Goal: Transaction & Acquisition: Purchase product/service

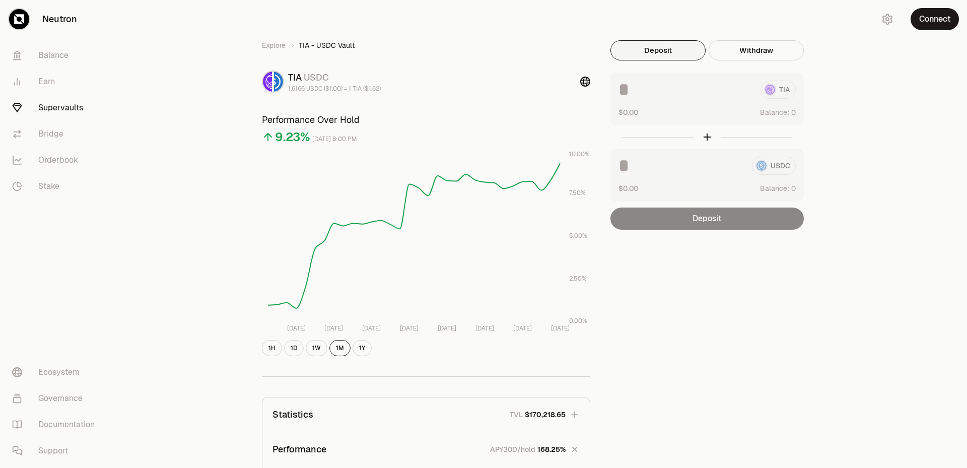
click at [50, 107] on link "Supervaults" at bounding box center [56, 108] width 105 height 26
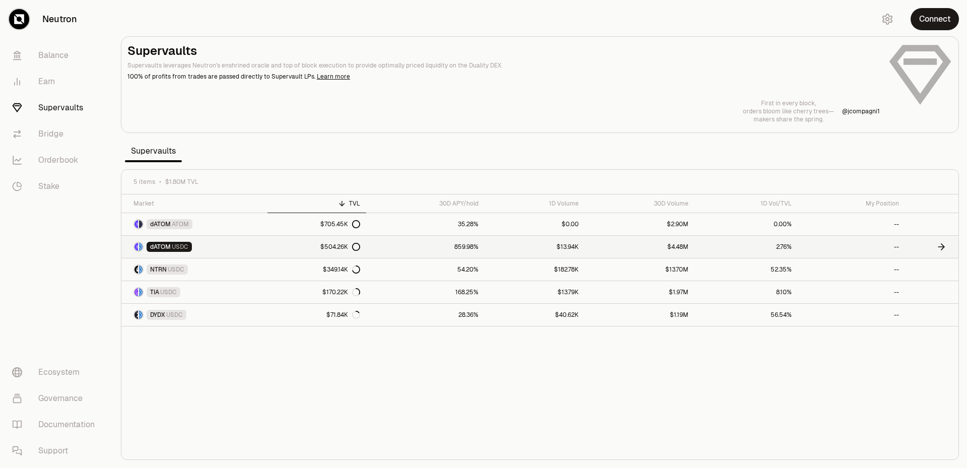
click at [471, 247] on link "859.98%" at bounding box center [425, 247] width 118 height 22
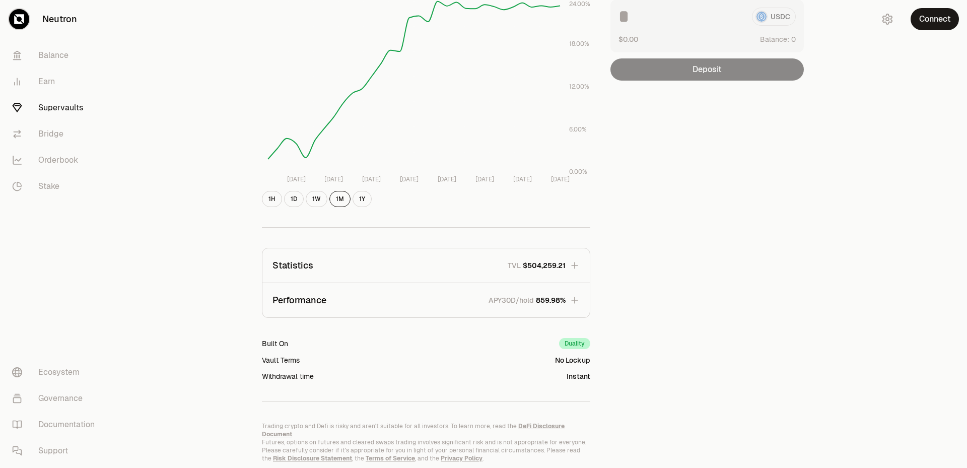
scroll to position [151, 0]
click at [588, 297] on button "Performance APY30D/hold 859.98%" at bounding box center [425, 298] width 327 height 34
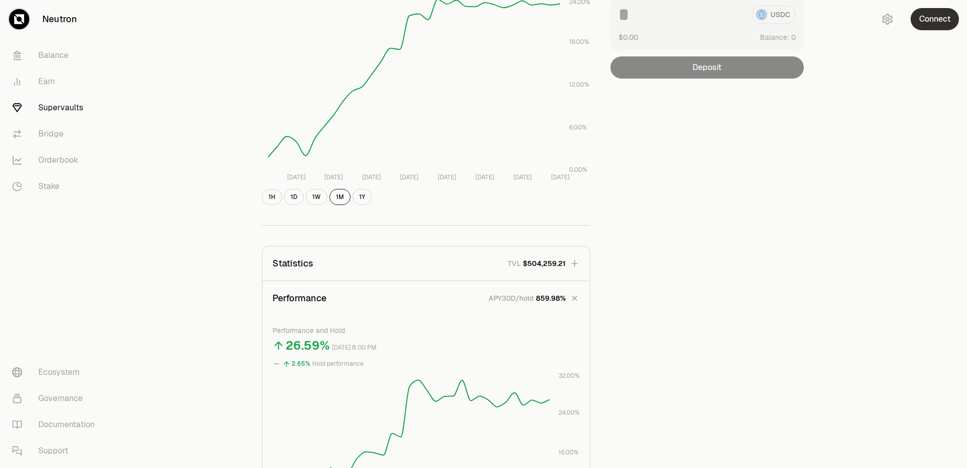
click at [923, 21] on button "Connect" at bounding box center [934, 19] width 48 height 22
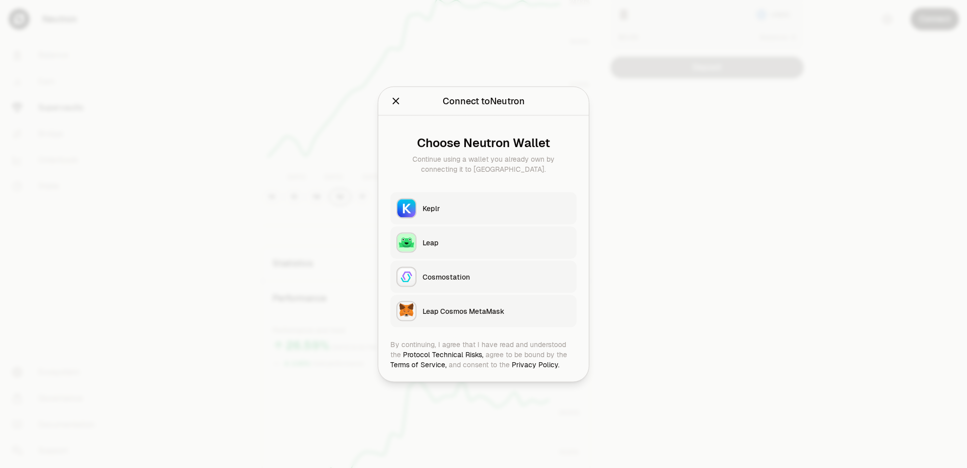
click at [467, 213] on button "Keplr" at bounding box center [483, 208] width 186 height 32
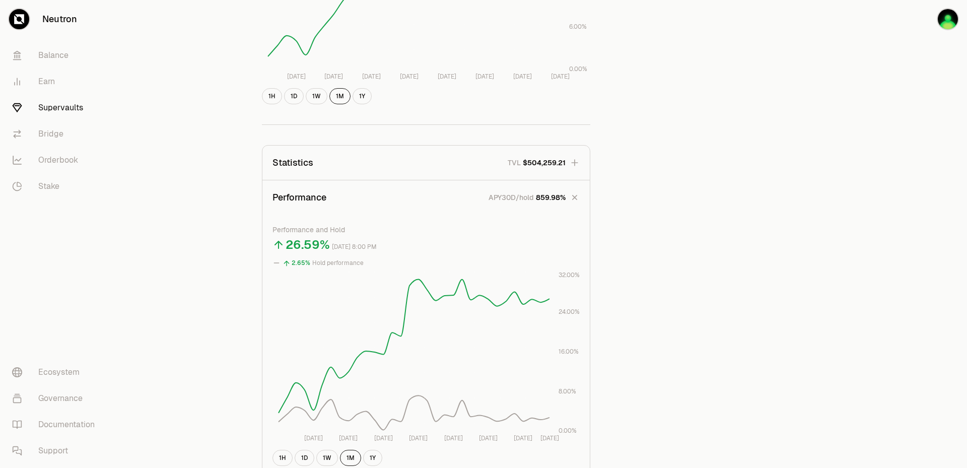
scroll to position [302, 0]
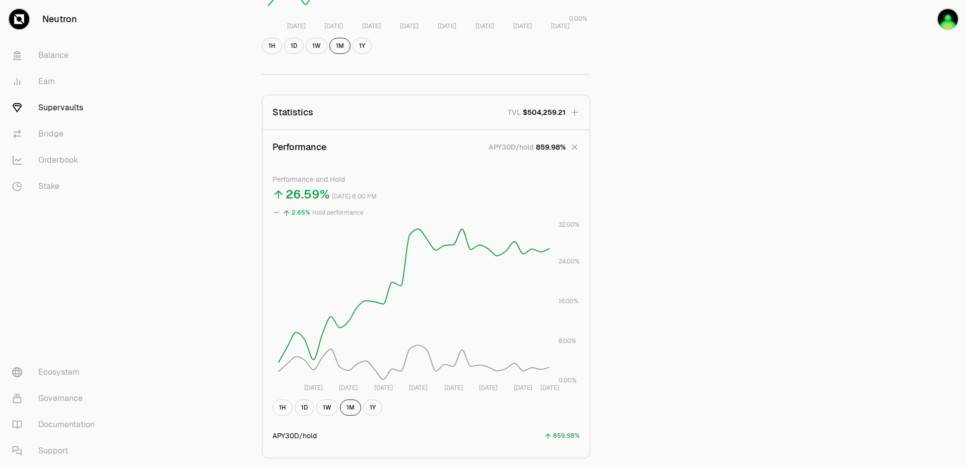
click at [59, 106] on link "Supervaults" at bounding box center [56, 108] width 105 height 26
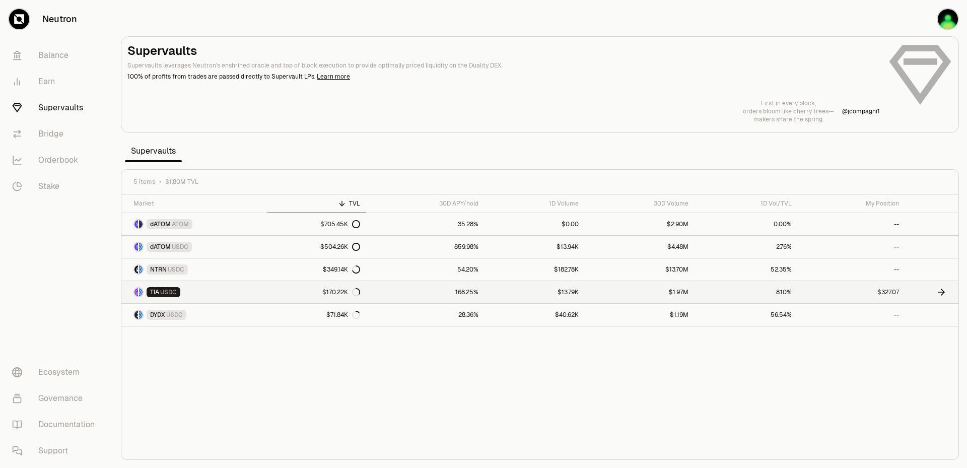
click at [484, 296] on link "168.25%" at bounding box center [425, 292] width 118 height 22
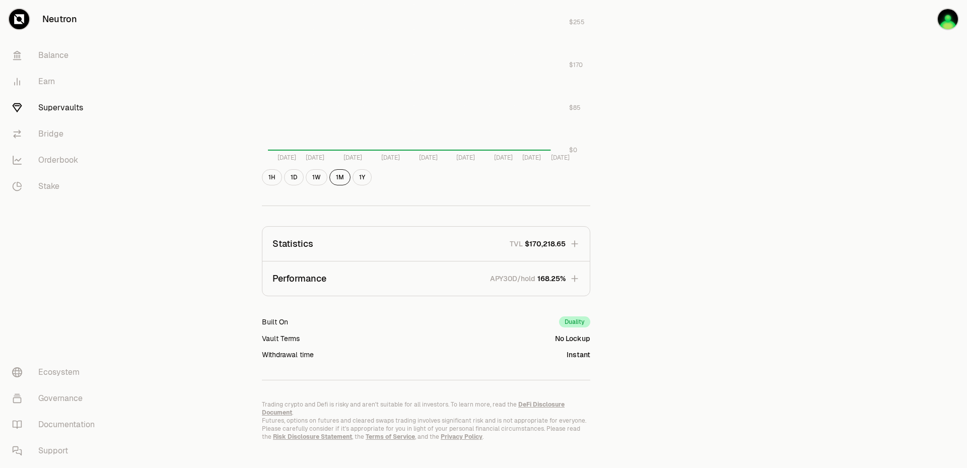
scroll to position [464, 0]
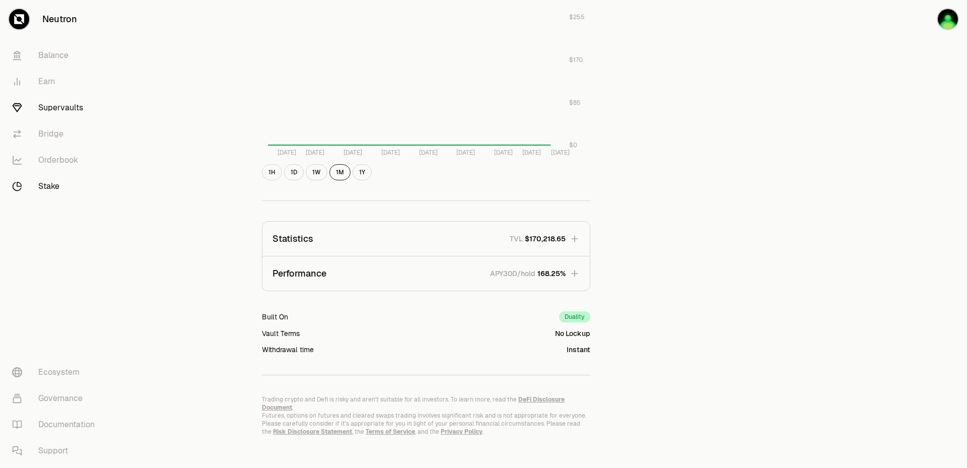
click at [74, 176] on link "Stake" at bounding box center [56, 186] width 105 height 26
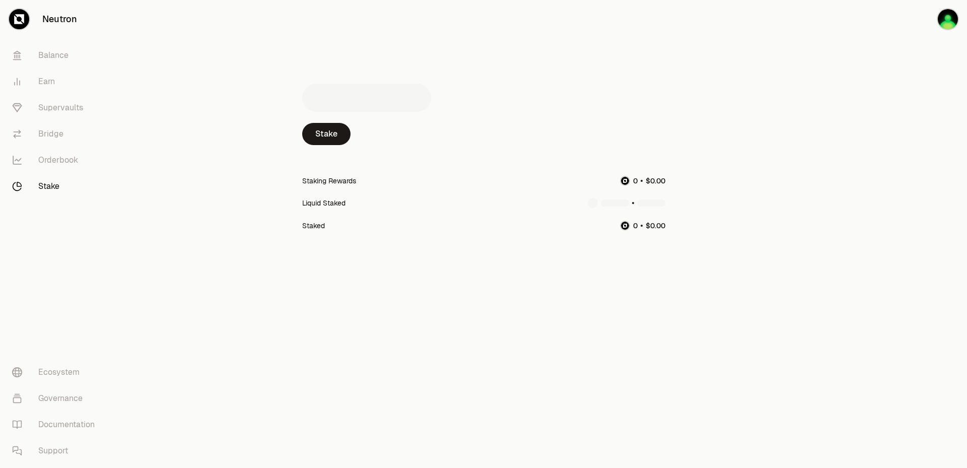
click at [50, 190] on link "Stake" at bounding box center [56, 186] width 105 height 26
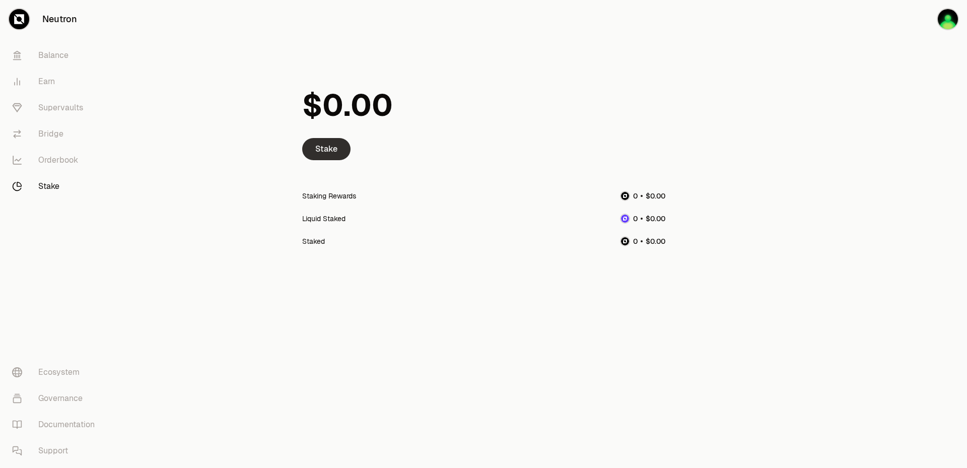
click at [332, 149] on link "Stake" at bounding box center [326, 149] width 48 height 22
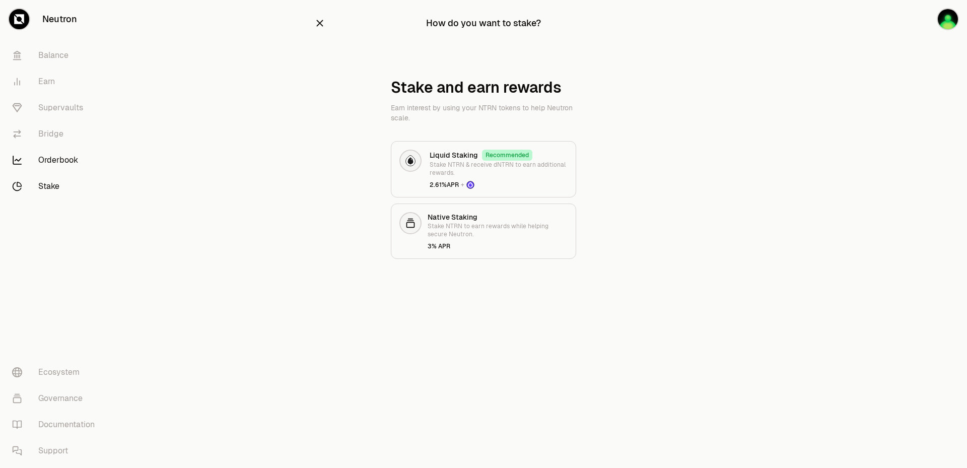
click at [59, 158] on link "Orderbook" at bounding box center [56, 160] width 105 height 26
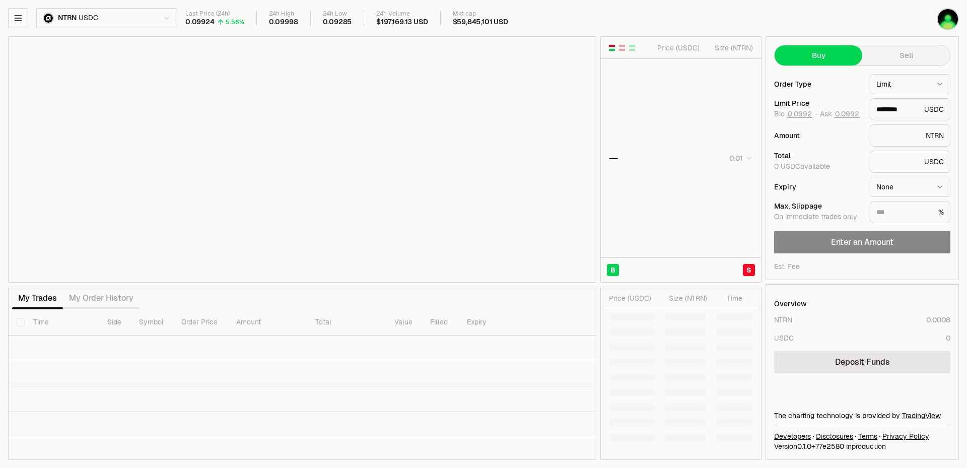
type input "********"
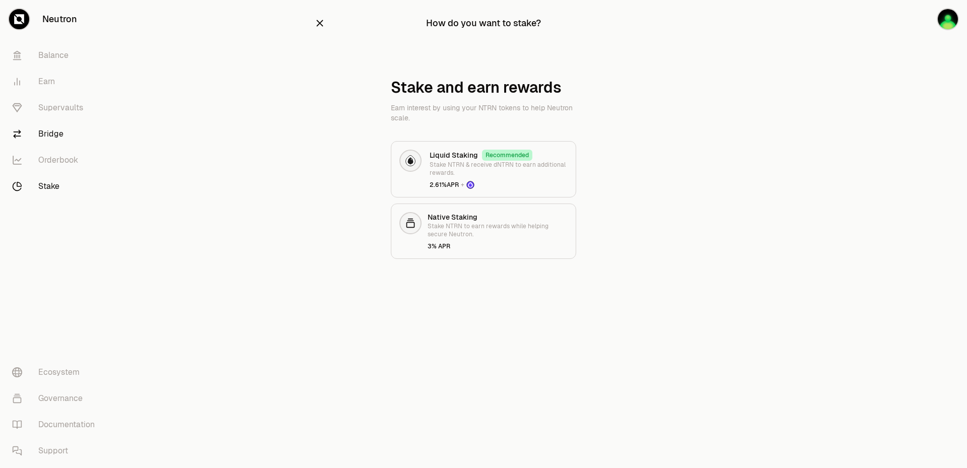
click at [56, 133] on link "Bridge" at bounding box center [56, 134] width 105 height 26
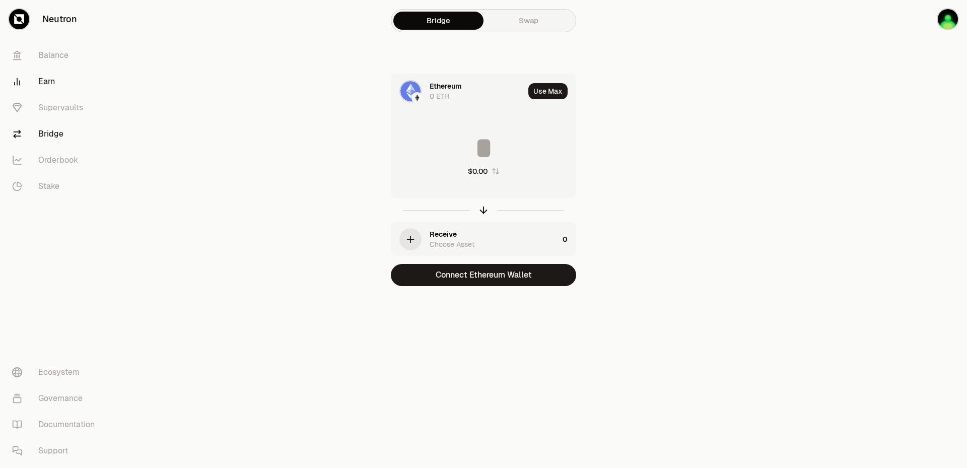
click at [40, 82] on link "Earn" at bounding box center [56, 81] width 105 height 26
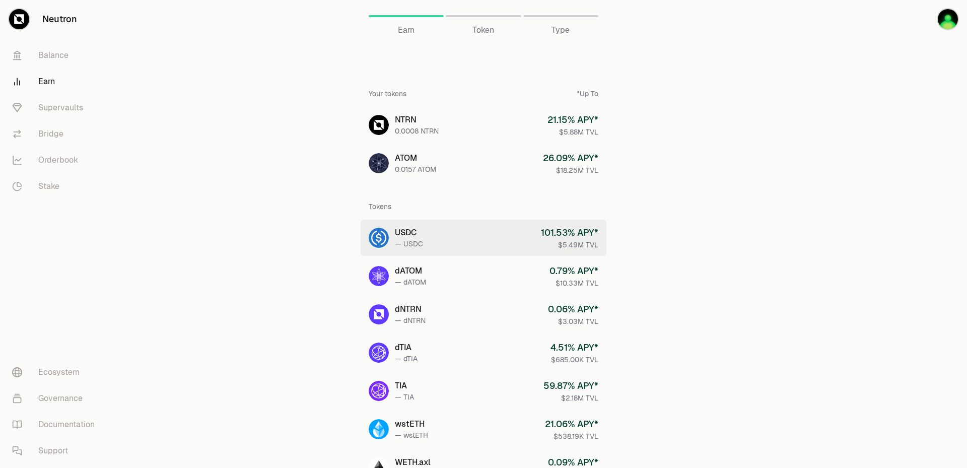
click at [485, 233] on link "USDC — USDC 101.53 % APY* $5.49M TVL" at bounding box center [483, 238] width 246 height 36
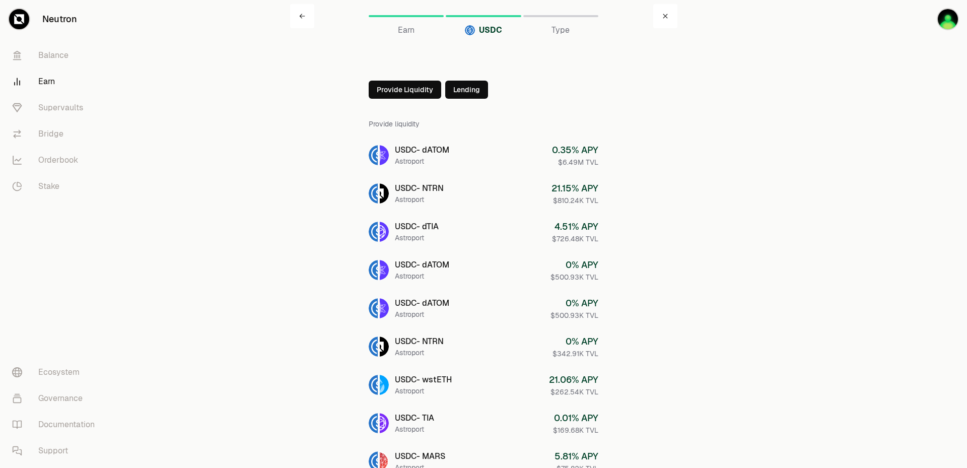
click at [409, 90] on button "Provide Liquidity" at bounding box center [405, 90] width 72 height 18
click at [408, 87] on button "Provide Liquidity" at bounding box center [427, 90] width 72 height 18
click at [382, 87] on div at bounding box center [378, 90] width 18 height 18
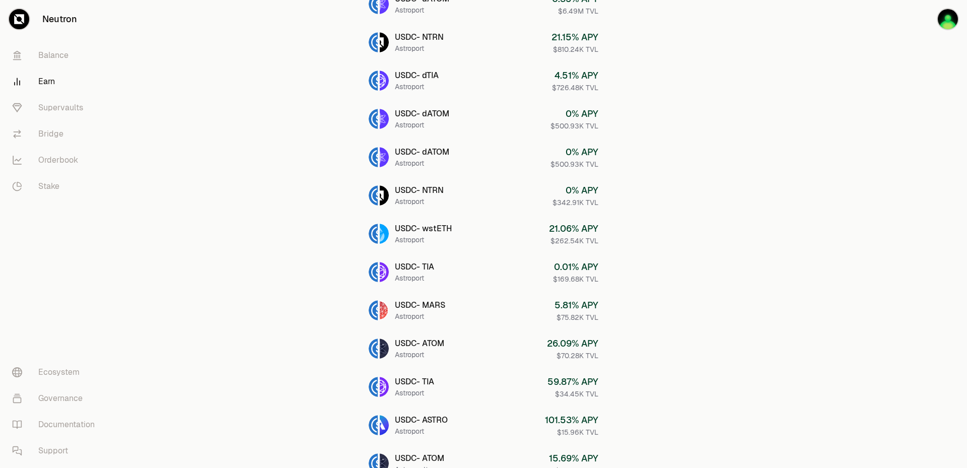
scroll to position [201, 0]
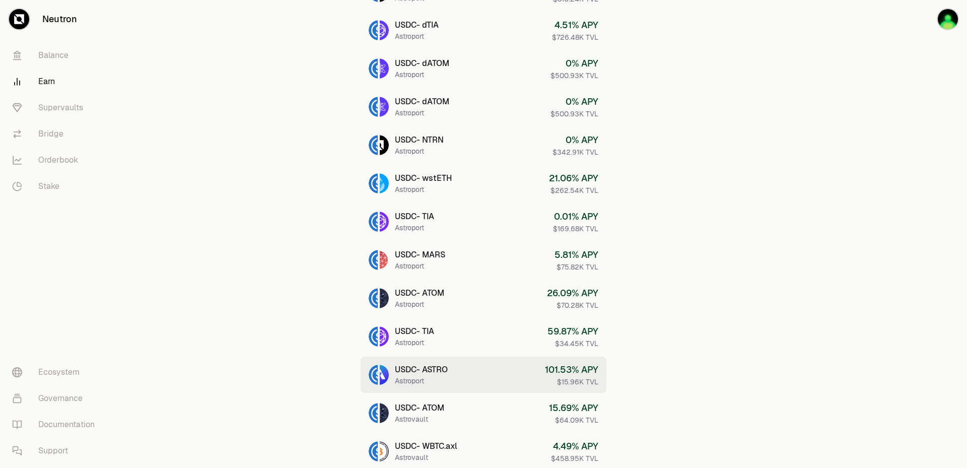
click at [542, 377] on link "USDC - ASTRO Astroport 101.53 % APY $15.96K TVL" at bounding box center [483, 374] width 246 height 36
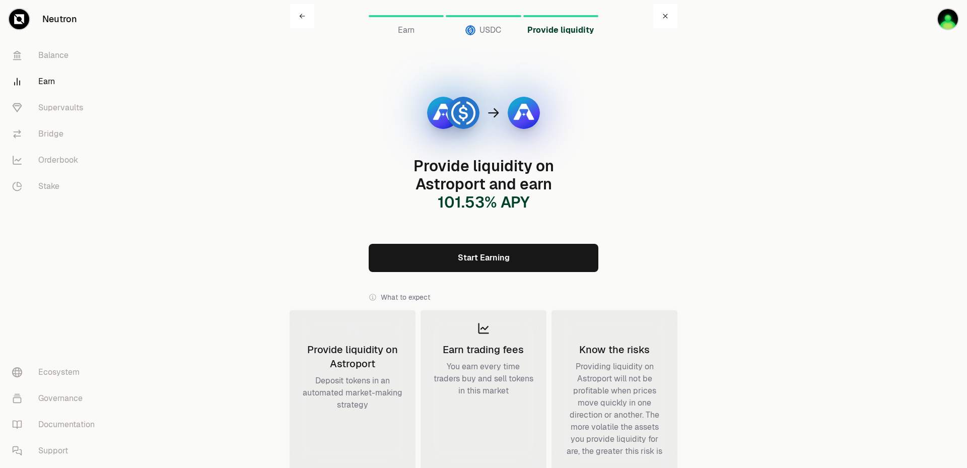
click at [485, 23] on link "USDC" at bounding box center [483, 16] width 75 height 24
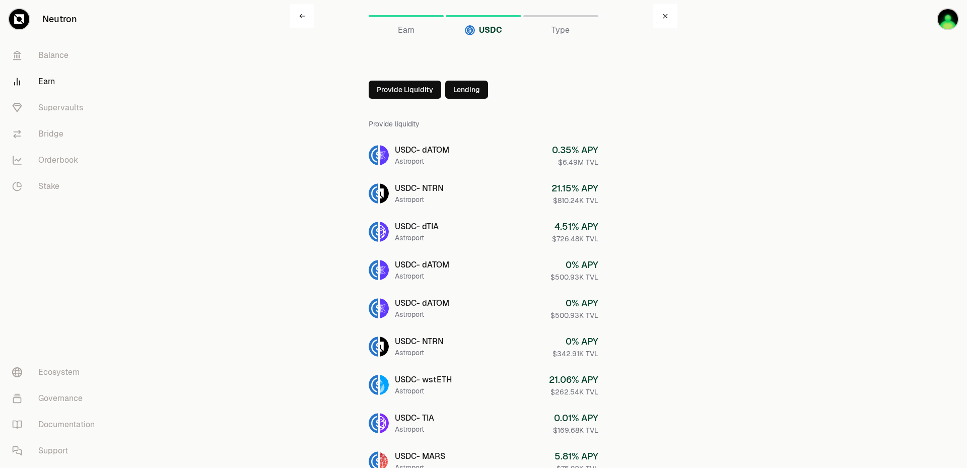
click at [52, 76] on link "Earn" at bounding box center [56, 81] width 105 height 26
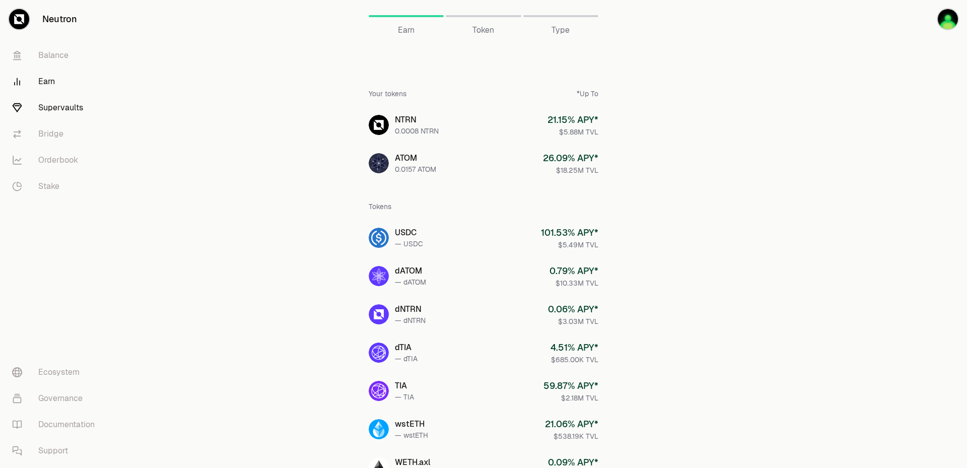
click at [49, 109] on link "Supervaults" at bounding box center [56, 108] width 105 height 26
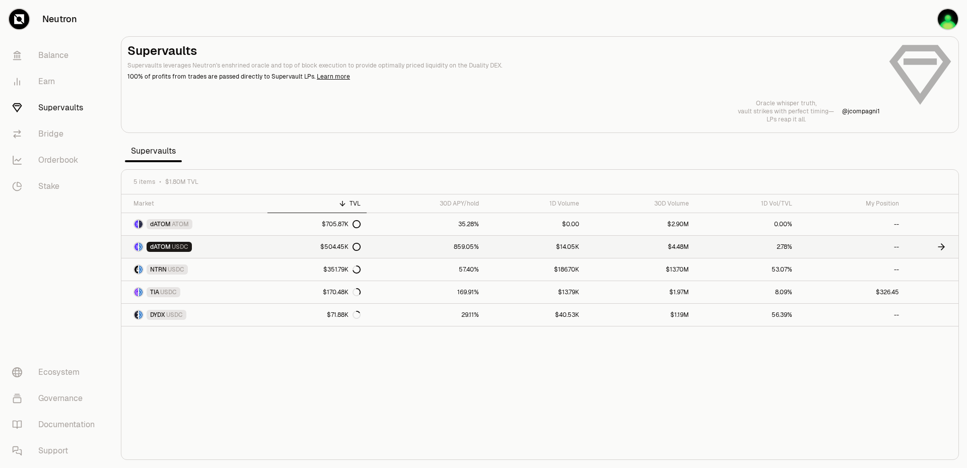
click at [372, 253] on link "859.05%" at bounding box center [426, 247] width 118 height 22
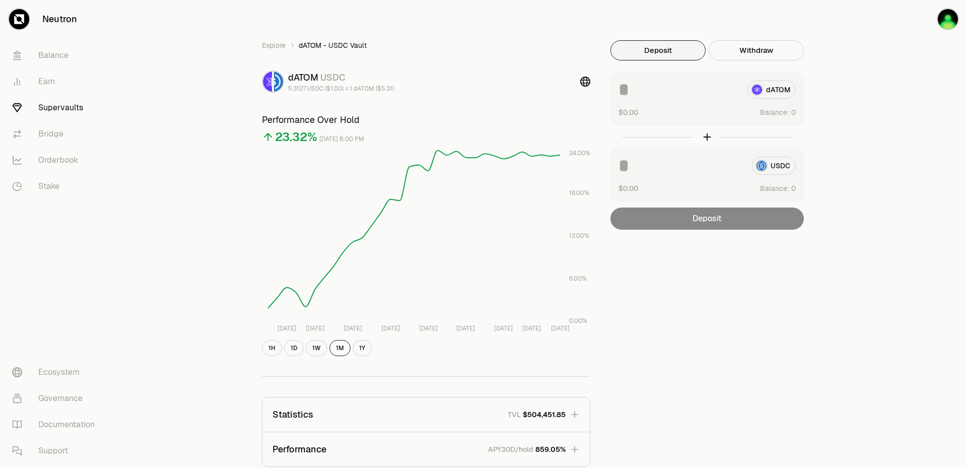
drag, startPoint x: 656, startPoint y: 97, endPoint x: 650, endPoint y: 94, distance: 5.6
click at [651, 95] on input at bounding box center [678, 90] width 121 height 18
type input "*"
click at [630, 163] on input at bounding box center [680, 166] width 125 height 18
type input "*"
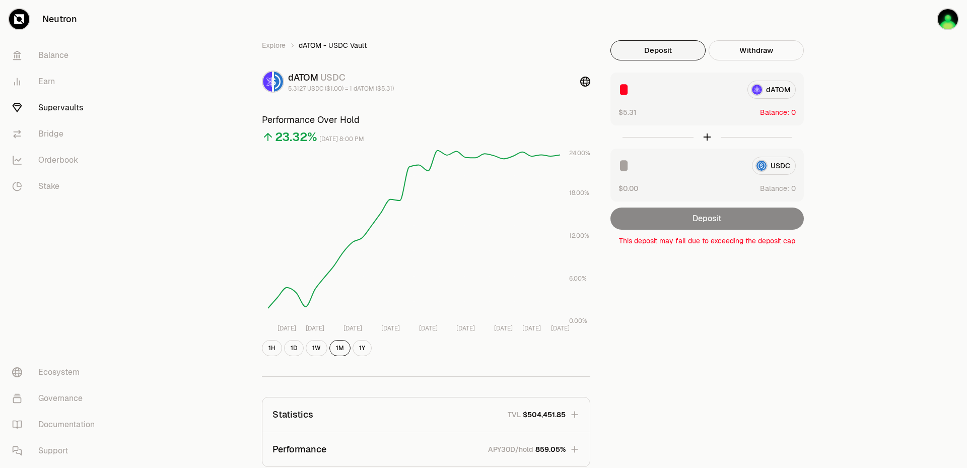
type input "*"
click at [648, 90] on input "*" at bounding box center [678, 90] width 121 height 18
drag, startPoint x: 660, startPoint y: 158, endPoint x: 557, endPoint y: 157, distance: 103.2
click at [557, 157] on div "Explore dATOM - USDC Vault dATOM USDC 5.3127 USDC ($1.00) = 1 dATOM ($5.31) Per…" at bounding box center [540, 325] width 580 height 571
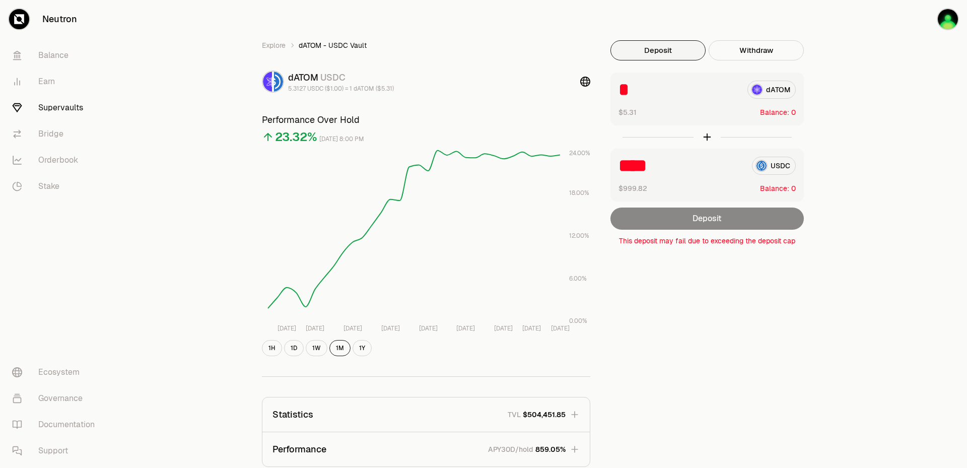
type input "****"
click at [640, 85] on input "*" at bounding box center [678, 90] width 121 height 18
drag, startPoint x: 621, startPoint y: 79, endPoint x: 539, endPoint y: 87, distance: 82.5
click at [539, 87] on div "Explore dATOM - USDC Vault dATOM USDC 5.3127 USDC ($1.00) = 1 dATOM ($5.31) Per…" at bounding box center [540, 325] width 580 height 571
type input "*"
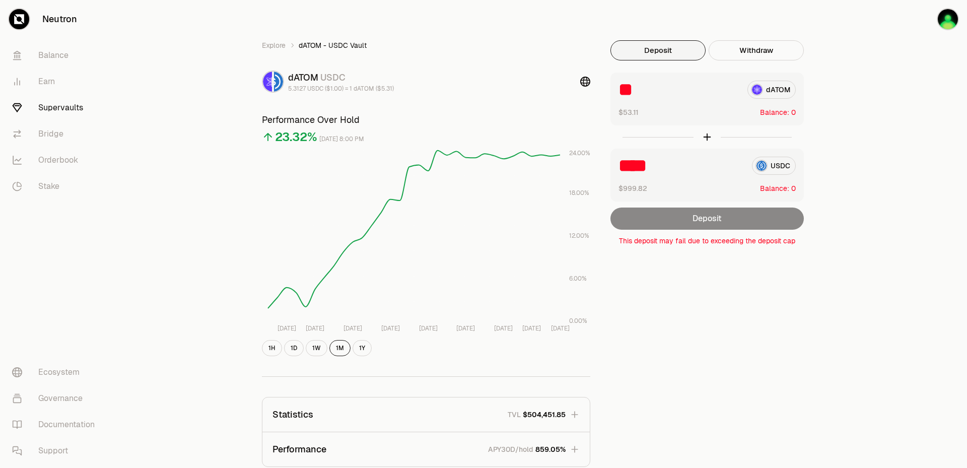
type input "*"
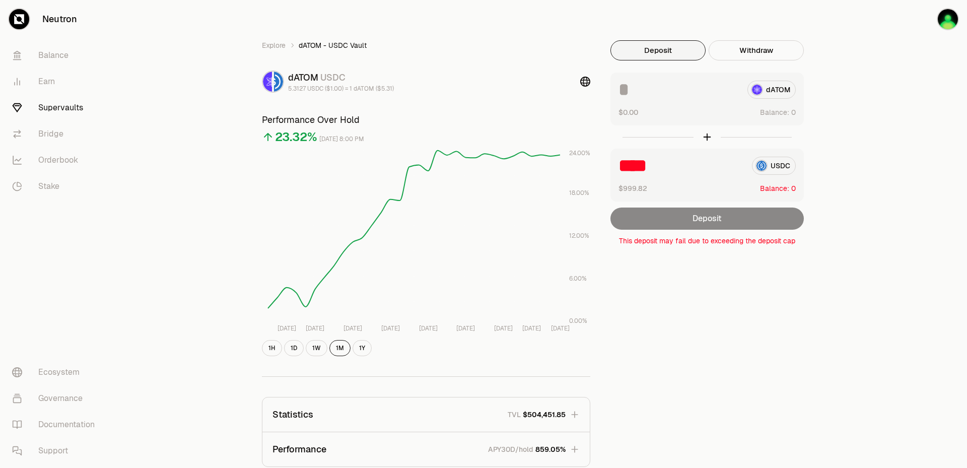
type input "*"
click at [623, 98] on input "******" at bounding box center [678, 90] width 121 height 18
click at [626, 113] on button "$531.17" at bounding box center [630, 112] width 24 height 11
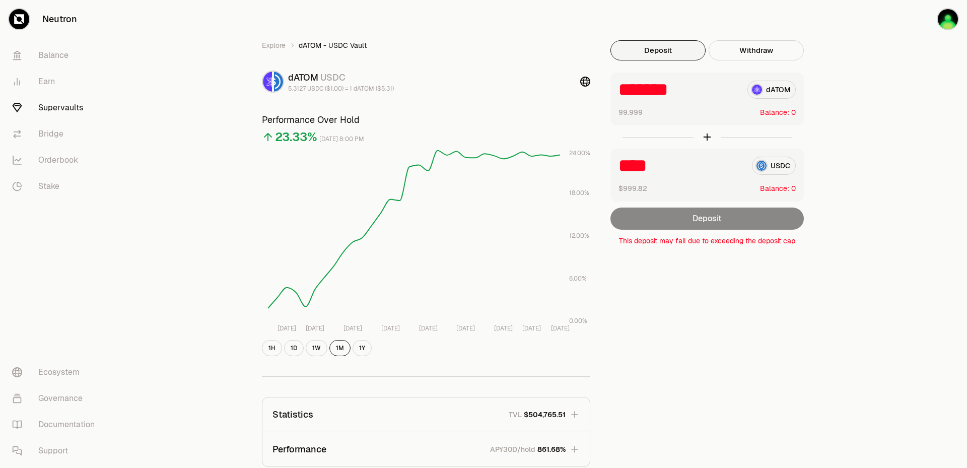
click at [627, 112] on button "99.999" at bounding box center [630, 112] width 24 height 11
click at [635, 110] on button "$531.17" at bounding box center [630, 112] width 24 height 11
click at [649, 89] on input "*******" at bounding box center [678, 90] width 121 height 18
type input "*****"
click at [764, 280] on div "Explore dATOM - USDC Vault dATOM USDC 5.3127 USDC ($1.00) = 1 dATOM ($5.31) Per…" at bounding box center [540, 325] width 580 height 571
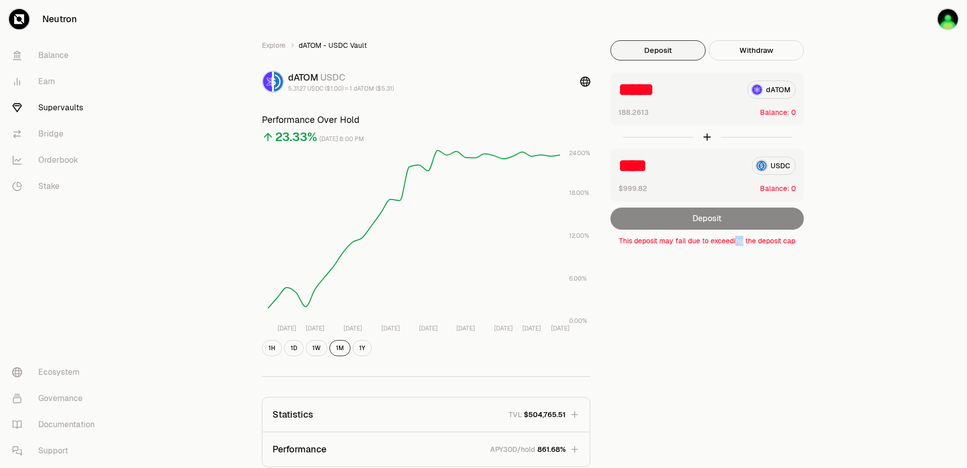
click at [743, 313] on div "Explore dATOM - USDC Vault dATOM USDC 5.3127 USDC ($1.00) = 1 dATOM ($5.31) Per…" at bounding box center [540, 325] width 580 height 571
click at [62, 108] on link "Supervaults" at bounding box center [56, 108] width 105 height 26
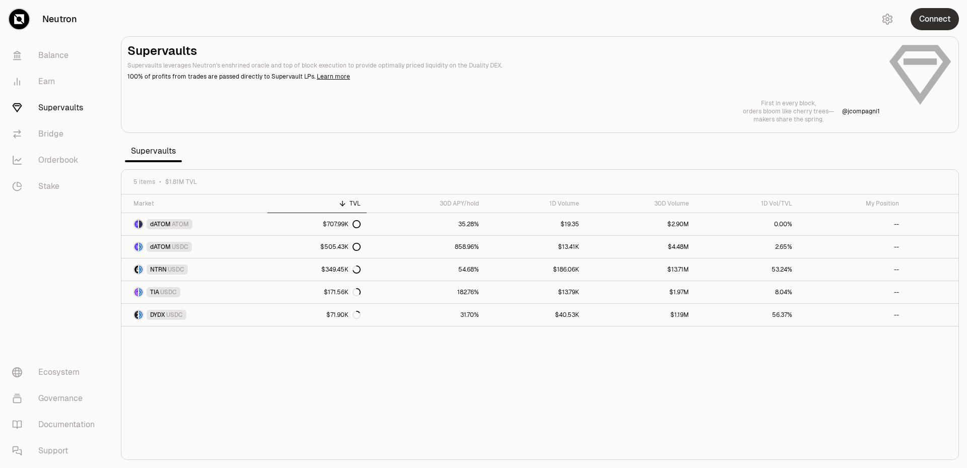
click at [947, 22] on button "Connect" at bounding box center [934, 19] width 48 height 22
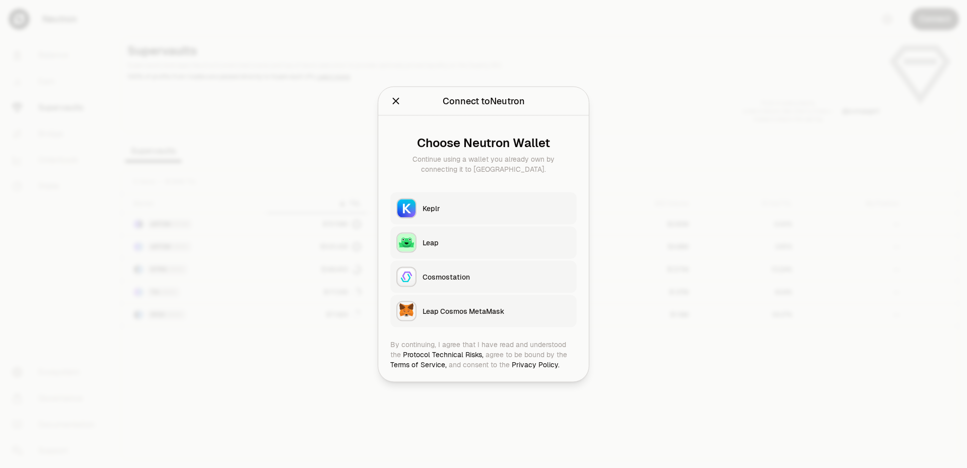
click at [454, 198] on button "Keplr" at bounding box center [483, 208] width 186 height 32
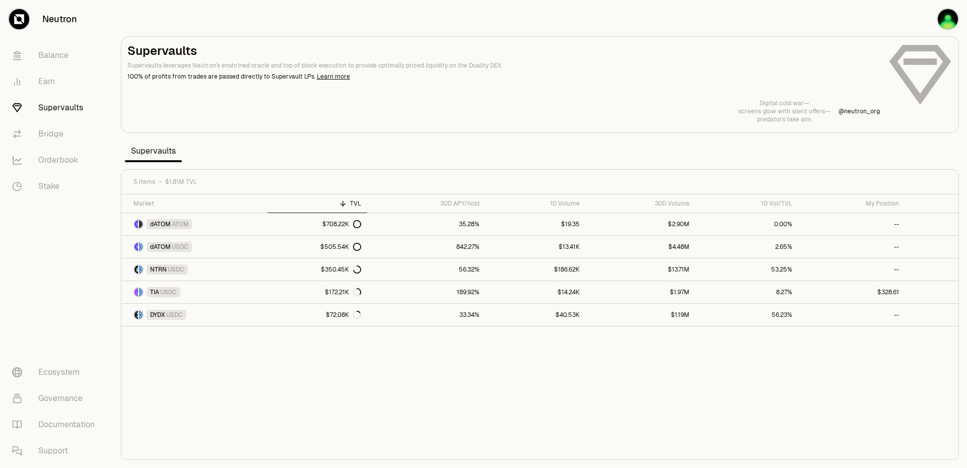
click at [483, 127] on div at bounding box center [539, 85] width 837 height 96
click at [54, 136] on link "Bridge" at bounding box center [56, 134] width 105 height 26
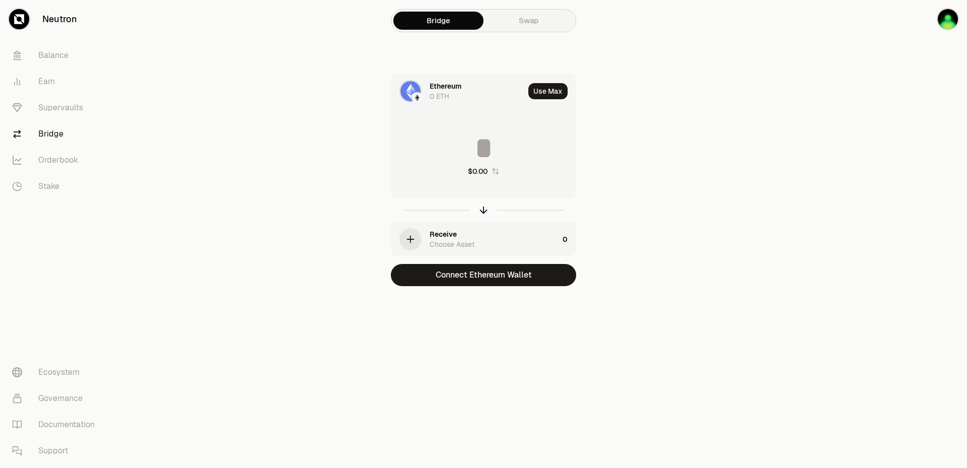
click at [422, 102] on div "Ethereum 0 ETH" at bounding box center [457, 91] width 133 height 34
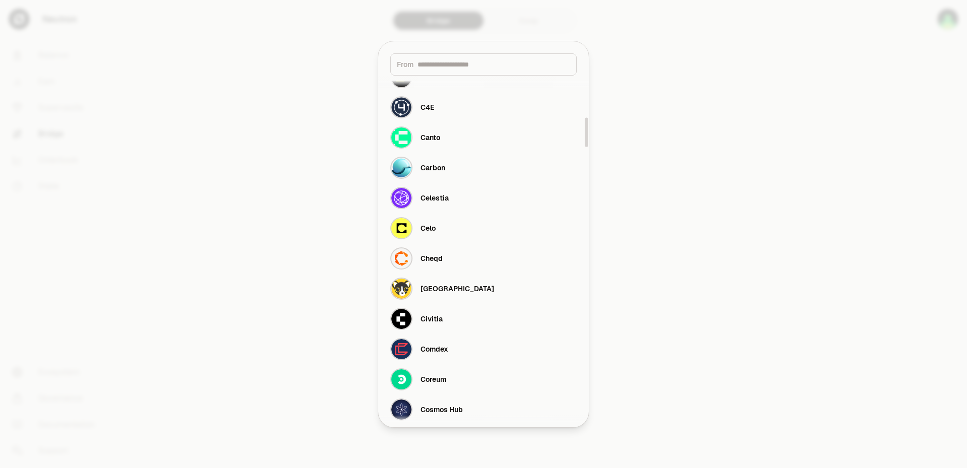
scroll to position [604, 0]
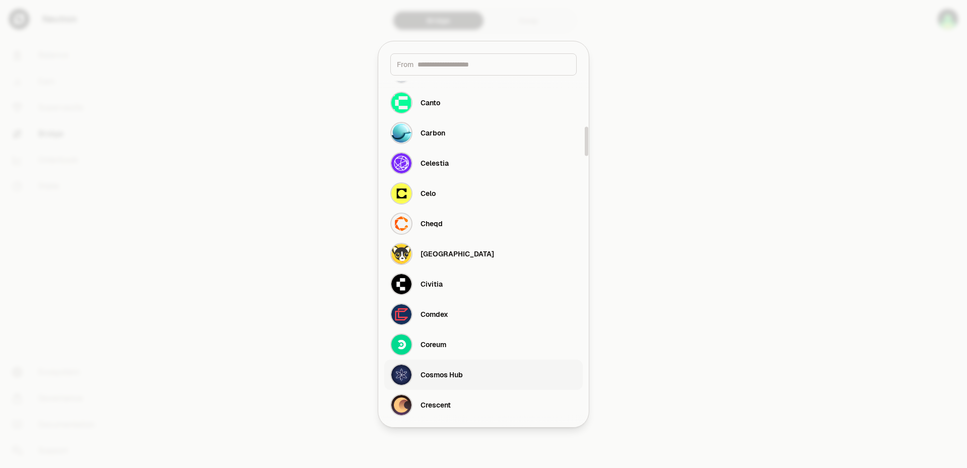
click at [455, 371] on div "Cosmos Hub" at bounding box center [441, 375] width 42 height 10
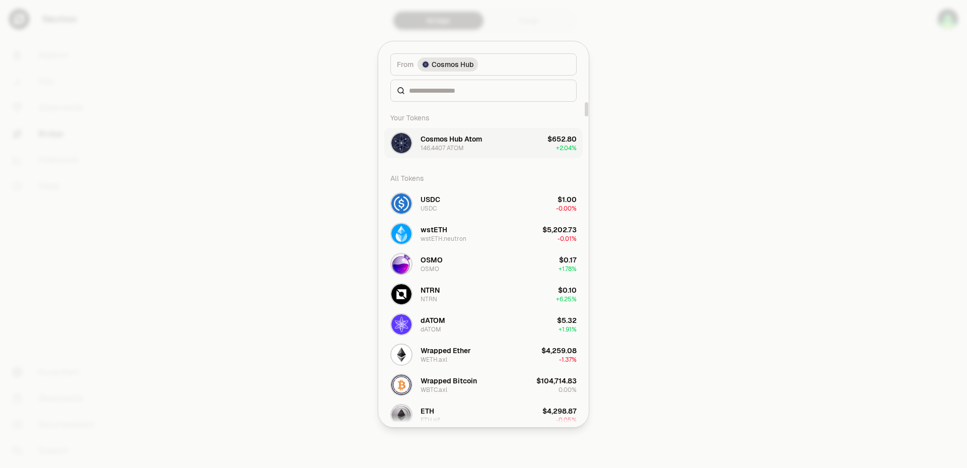
click at [439, 144] on div "146.4407 ATOM" at bounding box center [441, 148] width 43 height 8
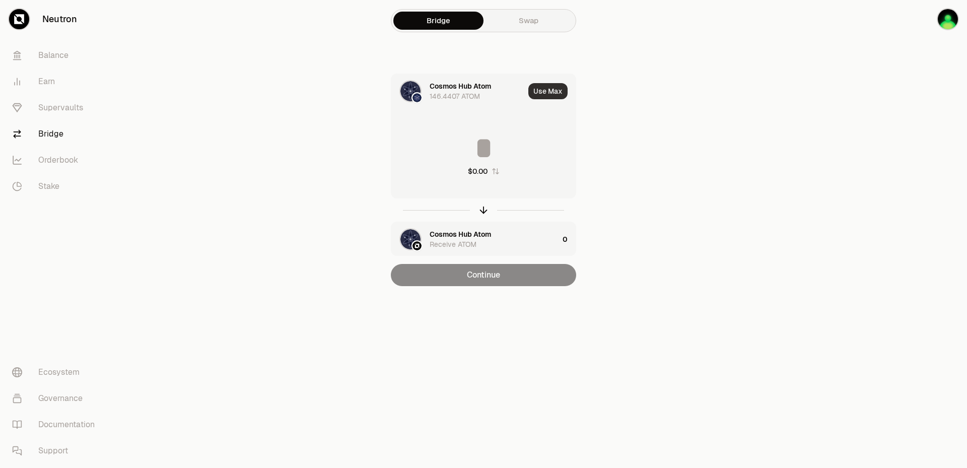
click at [544, 94] on button "Use Max" at bounding box center [547, 91] width 39 height 16
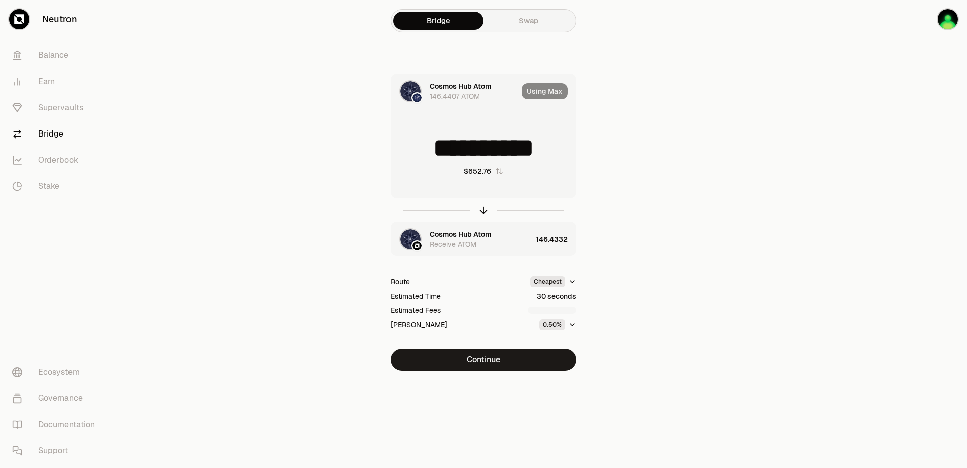
scroll to position [2, 0]
drag, startPoint x: 465, startPoint y: 148, endPoint x: 571, endPoint y: 144, distance: 106.3
click at [571, 144] on input "**********" at bounding box center [483, 148] width 184 height 30
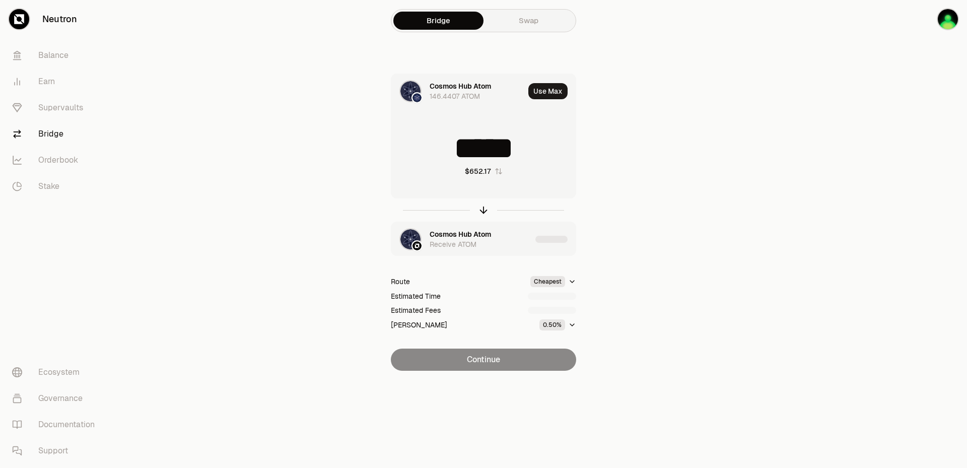
scroll to position [0, 0]
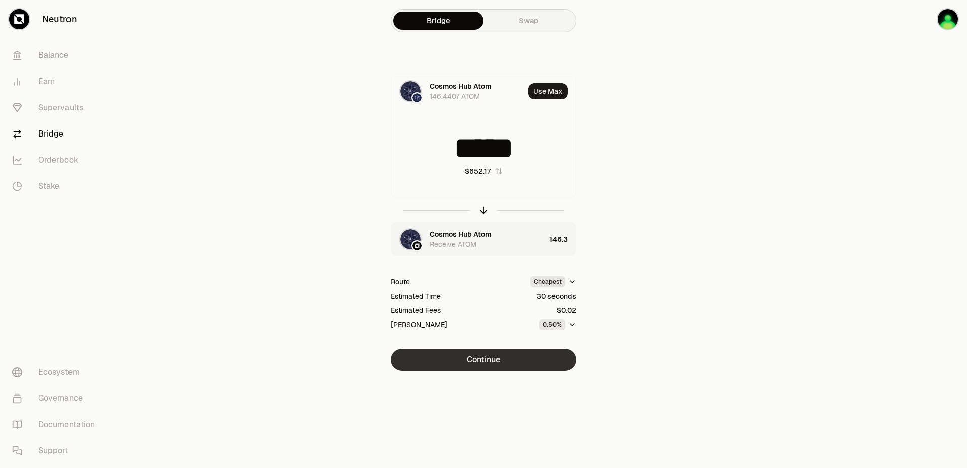
type input "*****"
click at [490, 368] on button "Continue" at bounding box center [483, 359] width 185 height 22
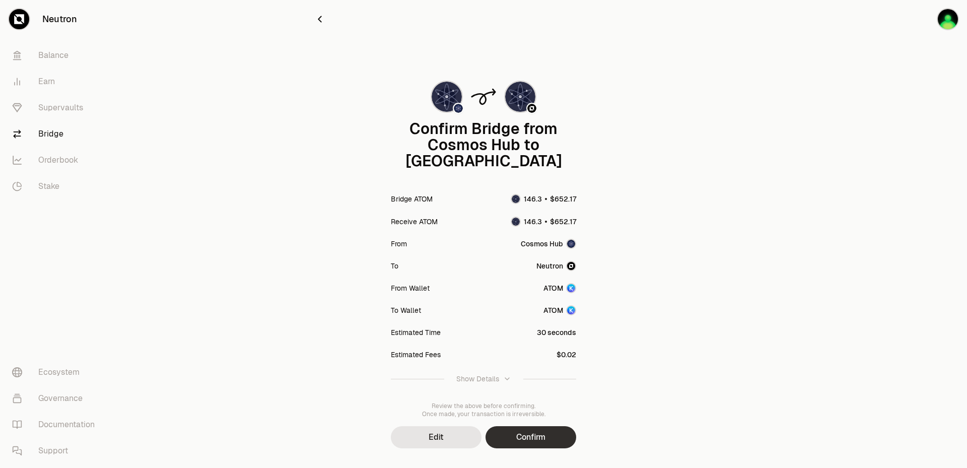
click at [520, 426] on button "Confirm" at bounding box center [530, 437] width 91 height 22
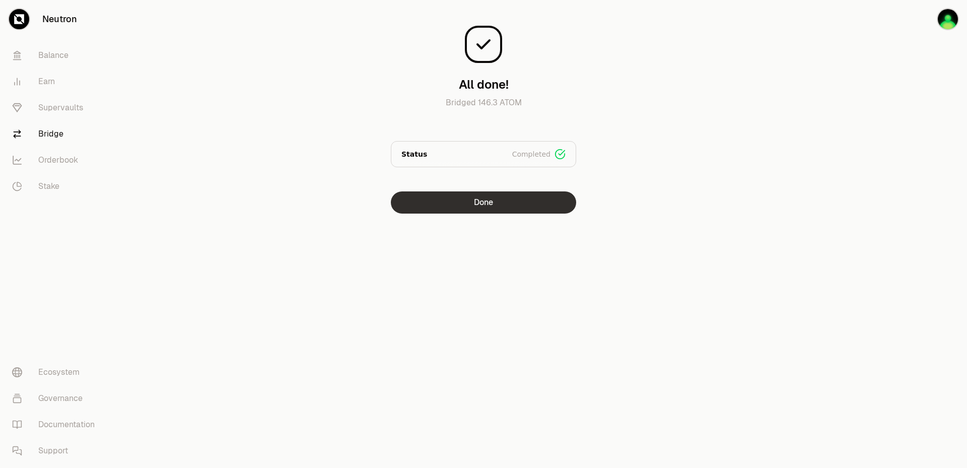
click at [505, 198] on button "Done" at bounding box center [483, 202] width 185 height 22
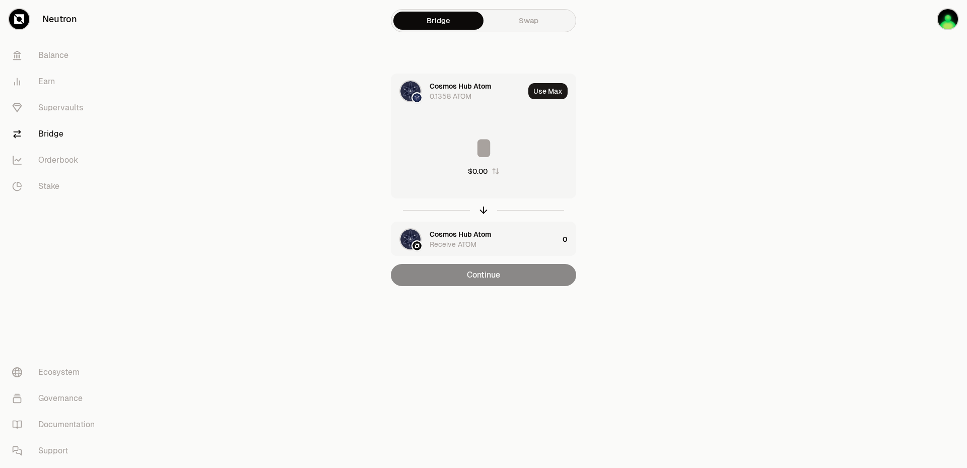
click at [539, 21] on link "Swap" at bounding box center [528, 21] width 90 height 18
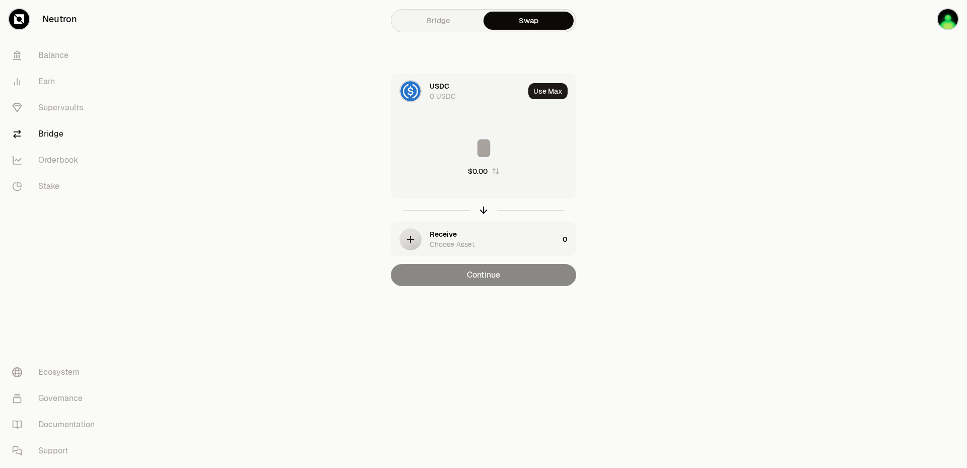
click at [437, 90] on div "USDC" at bounding box center [439, 86] width 20 height 10
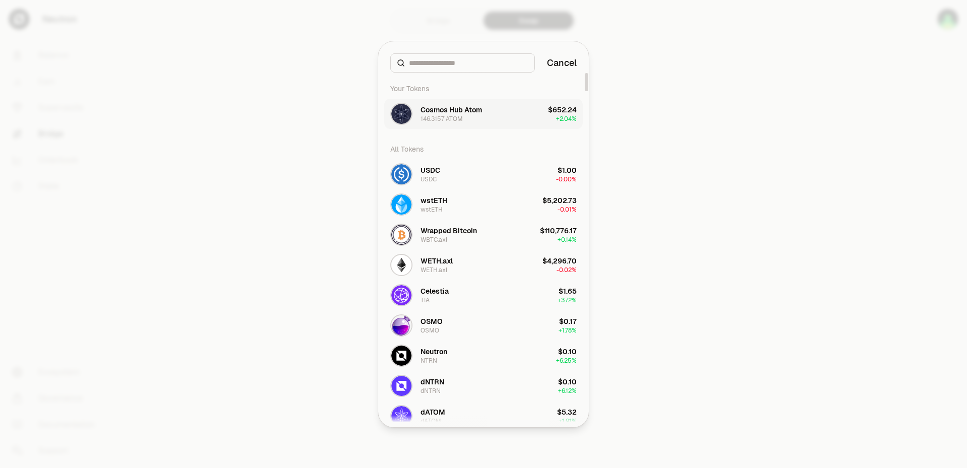
click at [439, 120] on div "146.3157 ATOM" at bounding box center [441, 119] width 42 height 8
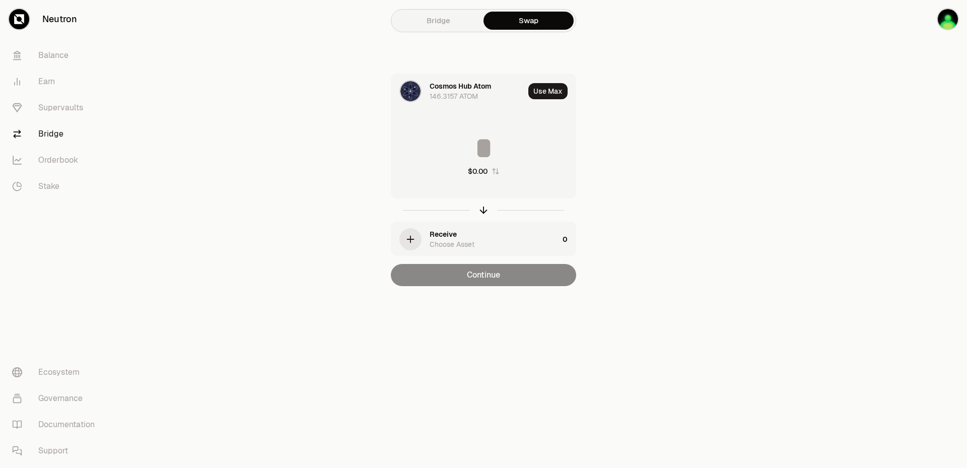
click at [447, 240] on div "Choose Asset" at bounding box center [451, 244] width 45 height 10
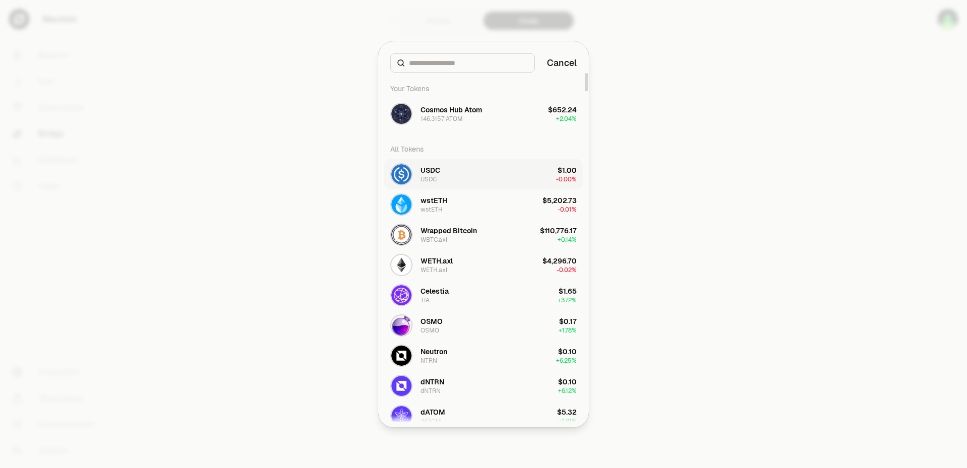
click at [447, 171] on button "USDC USDC $1.00 -0.00%" at bounding box center [483, 174] width 198 height 30
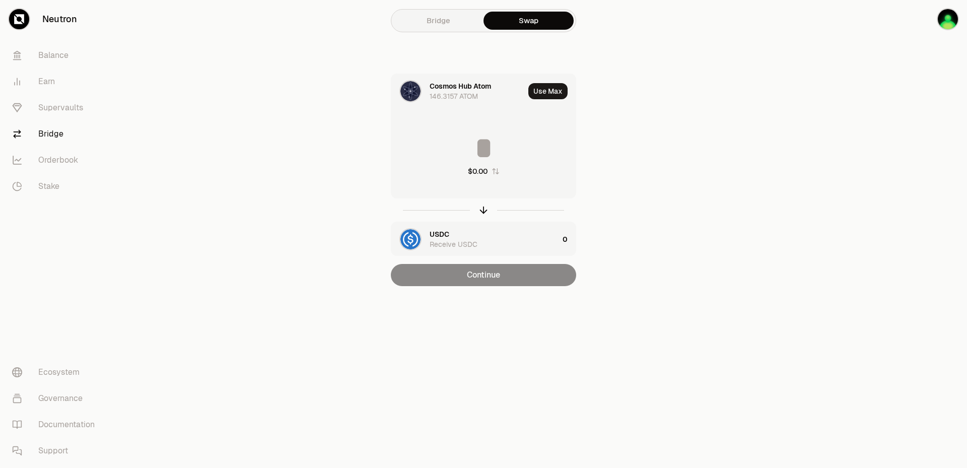
click at [475, 147] on input at bounding box center [483, 148] width 184 height 30
click at [464, 142] on input "*******" at bounding box center [483, 148] width 184 height 30
click at [455, 152] on input "*******" at bounding box center [483, 148] width 184 height 30
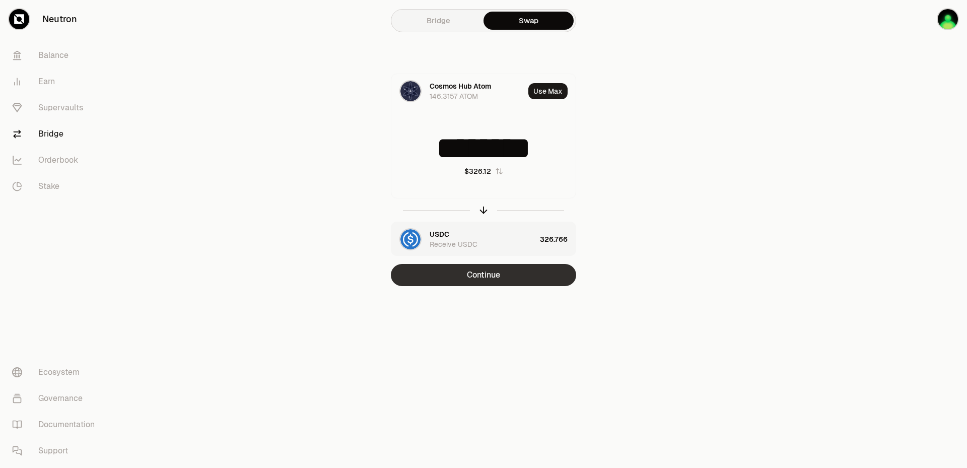
type input "********"
click at [478, 277] on button "Continue" at bounding box center [483, 275] width 185 height 22
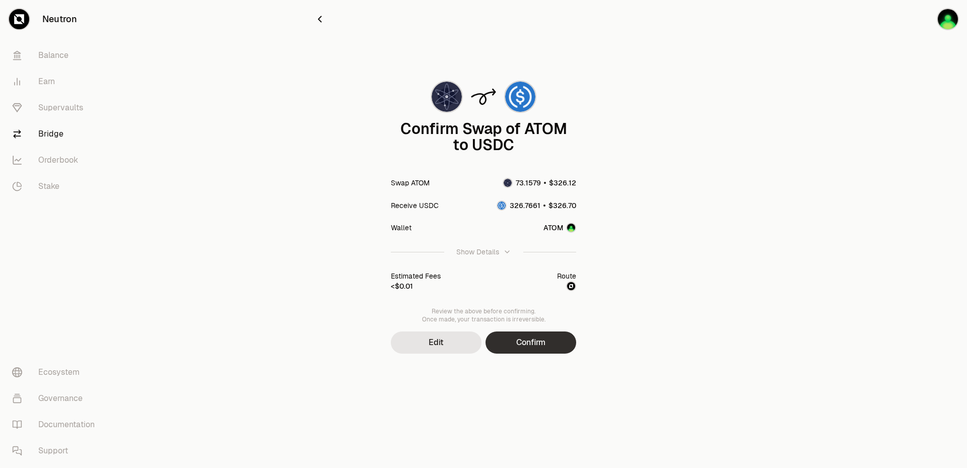
click at [514, 338] on button "Confirm" at bounding box center [530, 342] width 91 height 22
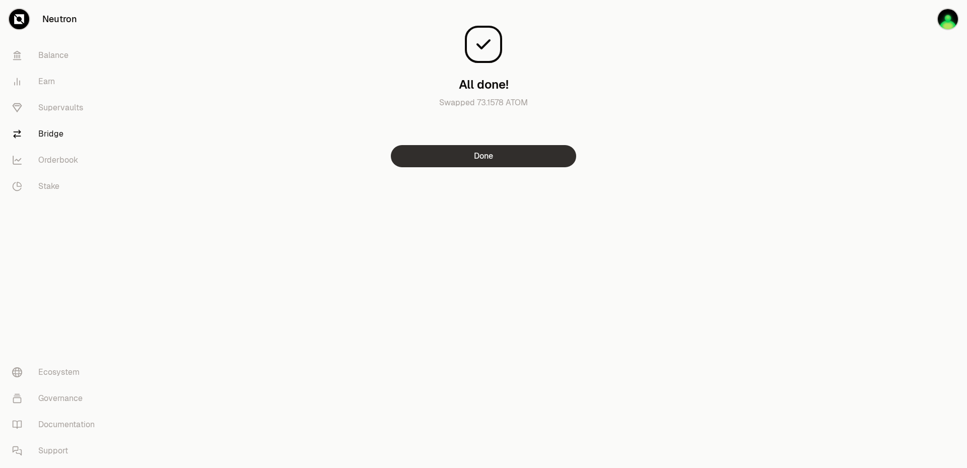
click at [474, 158] on button "Done" at bounding box center [483, 156] width 185 height 22
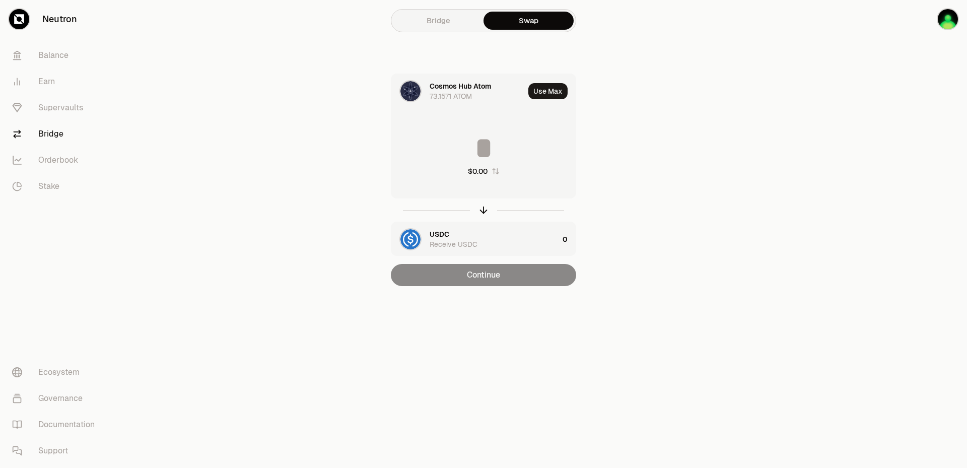
click at [453, 238] on div "USDC Receive USDC" at bounding box center [493, 239] width 129 height 20
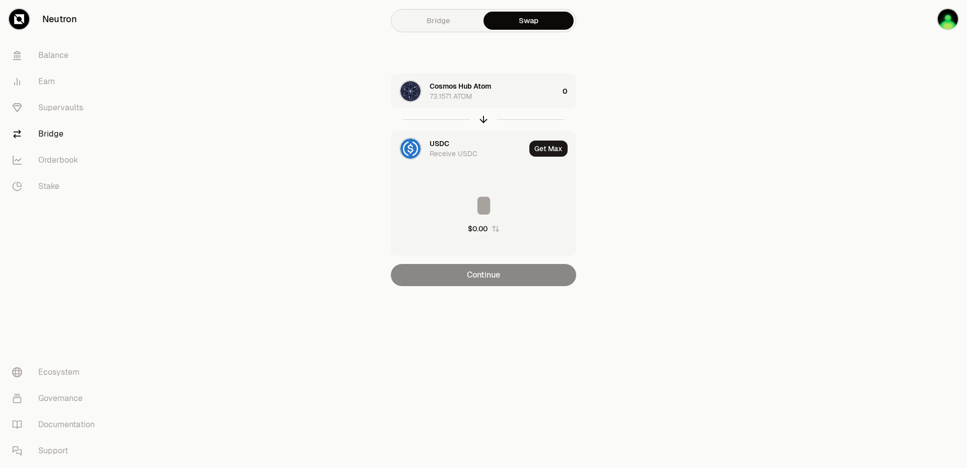
click at [451, 159] on div "USDC Receive USDC" at bounding box center [458, 148] width 134 height 34
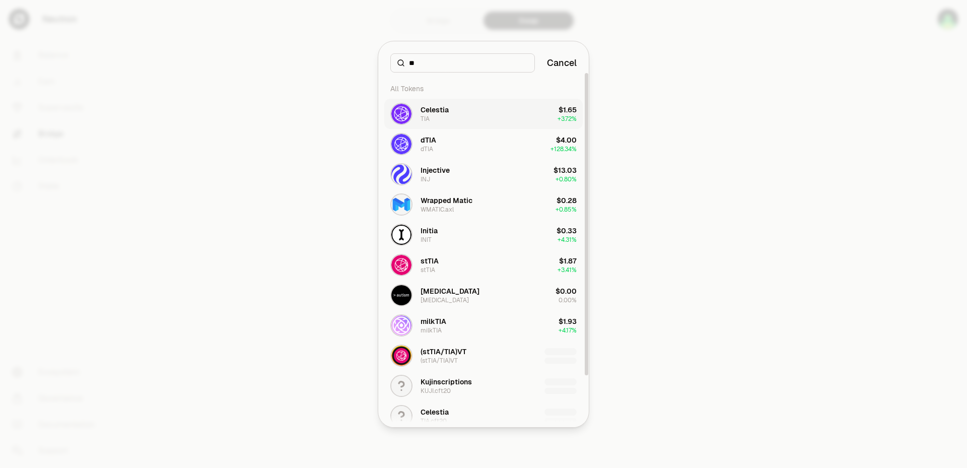
type input "**"
click at [430, 113] on div "Celestia" at bounding box center [434, 110] width 28 height 10
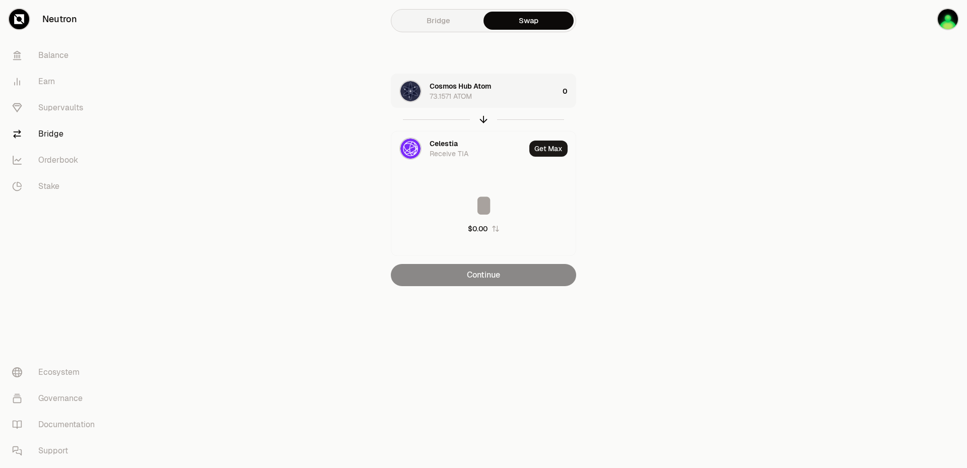
click at [469, 92] on div "73.1571 ATOM" at bounding box center [450, 96] width 42 height 10
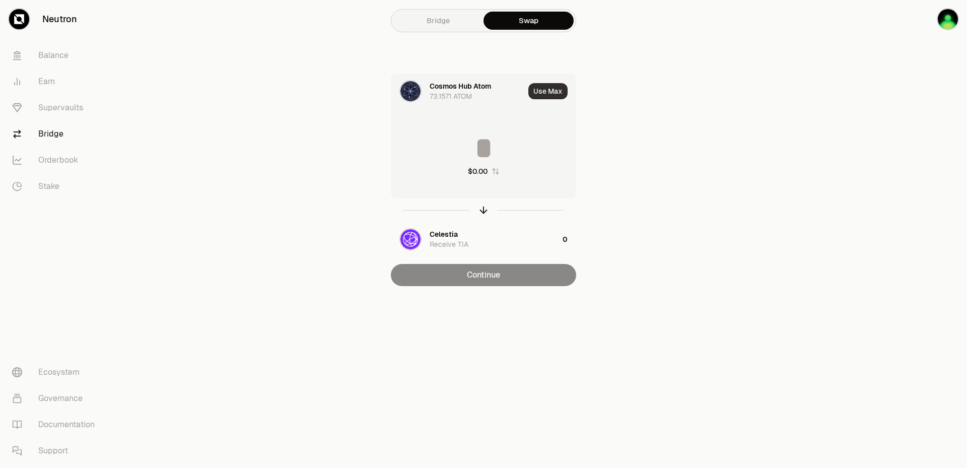
click at [555, 92] on button "Use Max" at bounding box center [547, 91] width 39 height 16
type input "*********"
click at [470, 277] on div "Continue" at bounding box center [483, 275] width 185 height 22
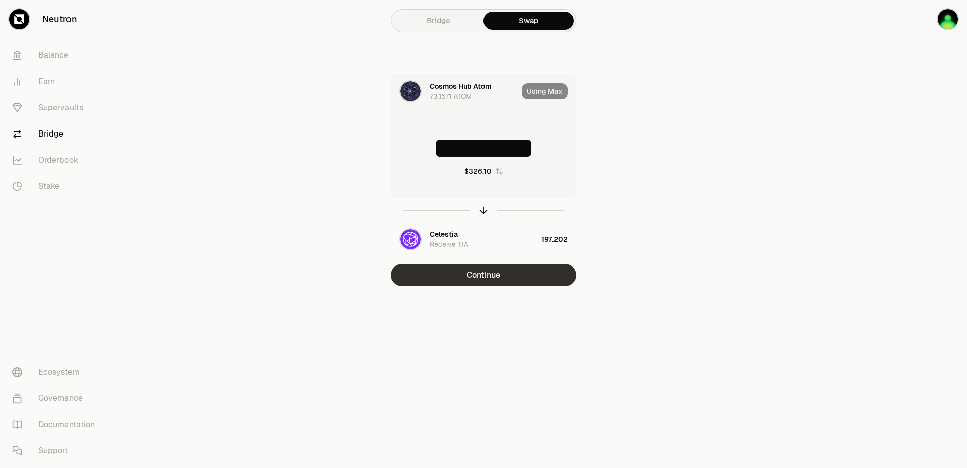
click at [488, 278] on button "Continue" at bounding box center [483, 275] width 185 height 22
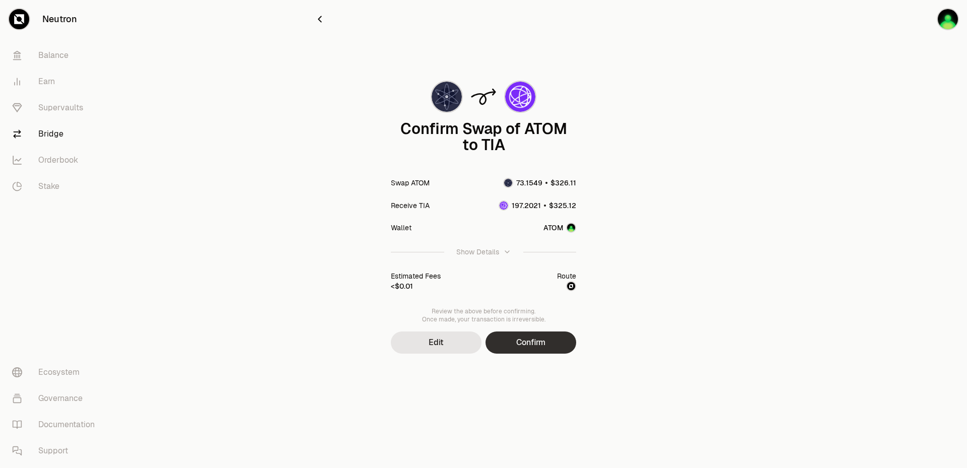
click at [509, 349] on button "Confirm" at bounding box center [530, 342] width 91 height 22
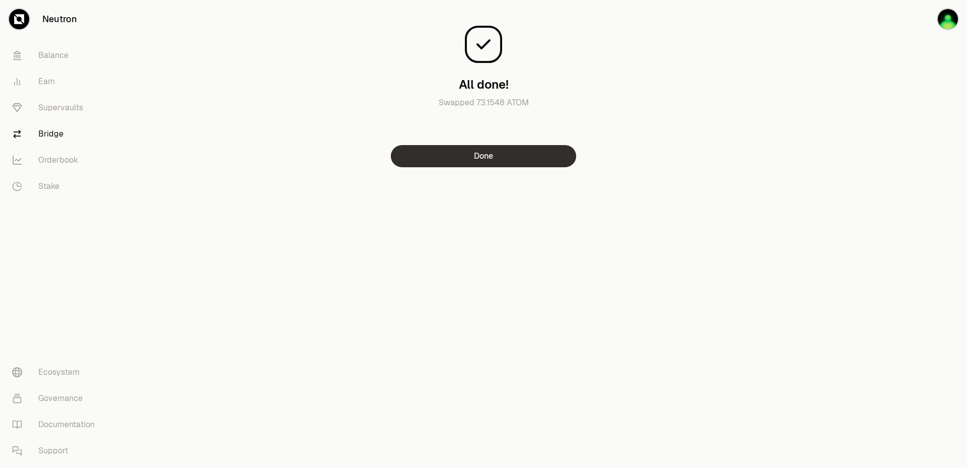
click at [551, 163] on button "Done" at bounding box center [483, 156] width 185 height 22
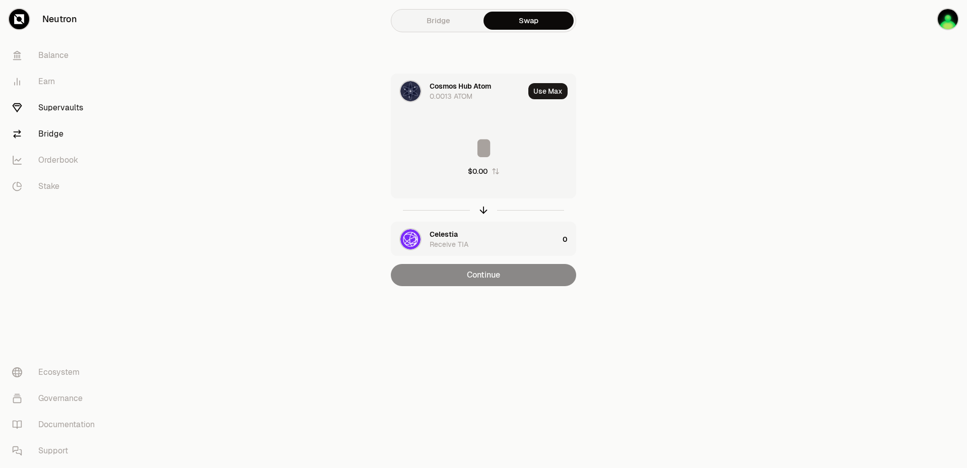
click at [63, 96] on link "Supervaults" at bounding box center [56, 108] width 105 height 26
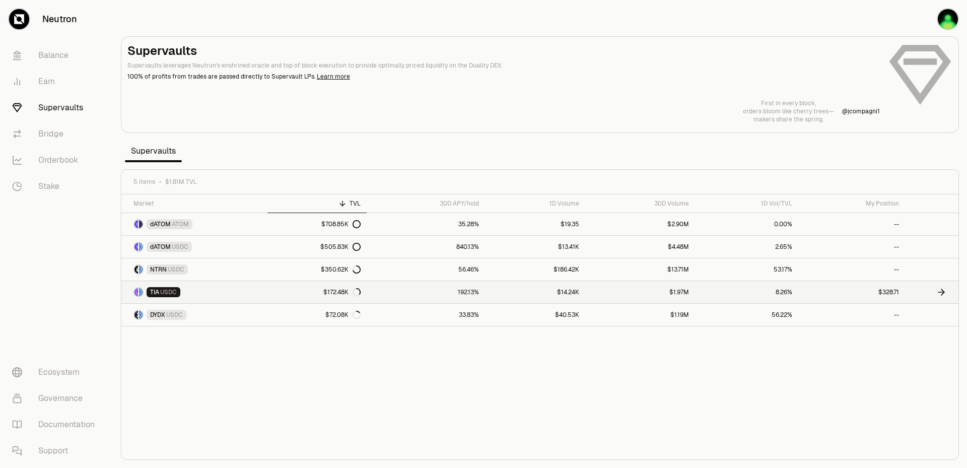
click at [691, 291] on link "$1.97M" at bounding box center [640, 292] width 110 height 22
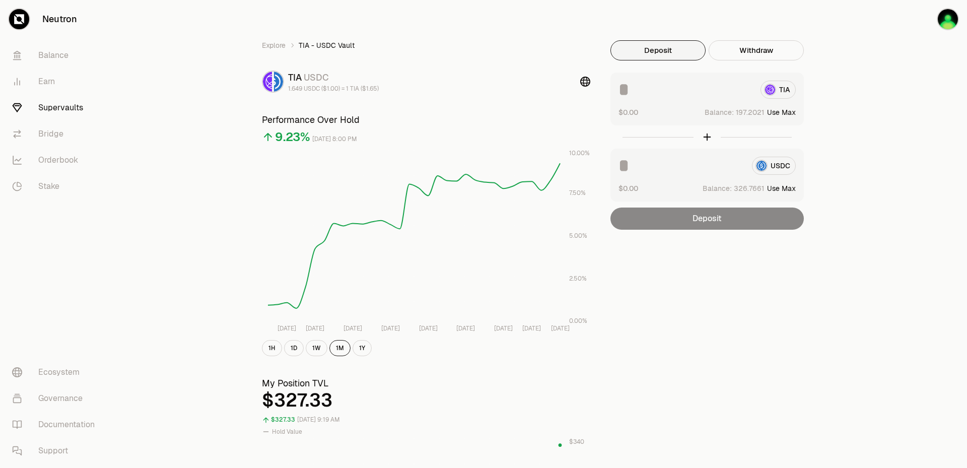
click at [788, 114] on button "Use Max" at bounding box center [781, 112] width 29 height 10
type input "**********"
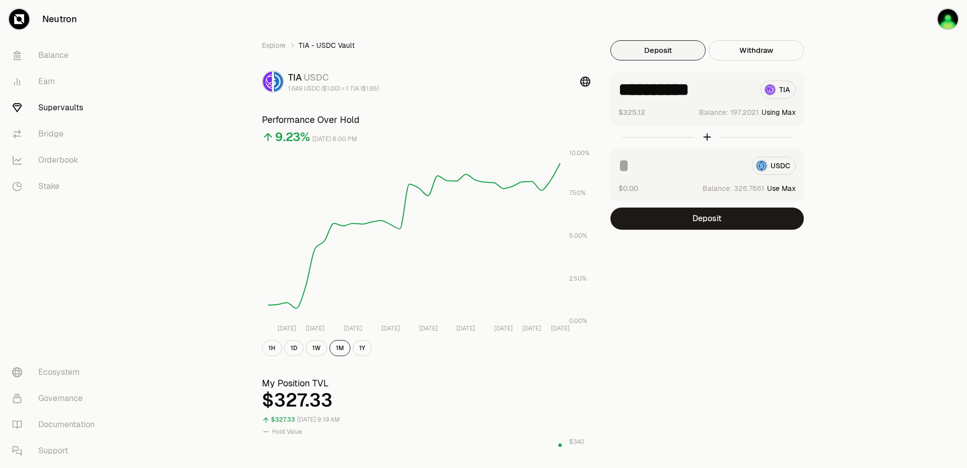
click at [791, 187] on button "Use Max" at bounding box center [781, 188] width 29 height 10
type input "**********"
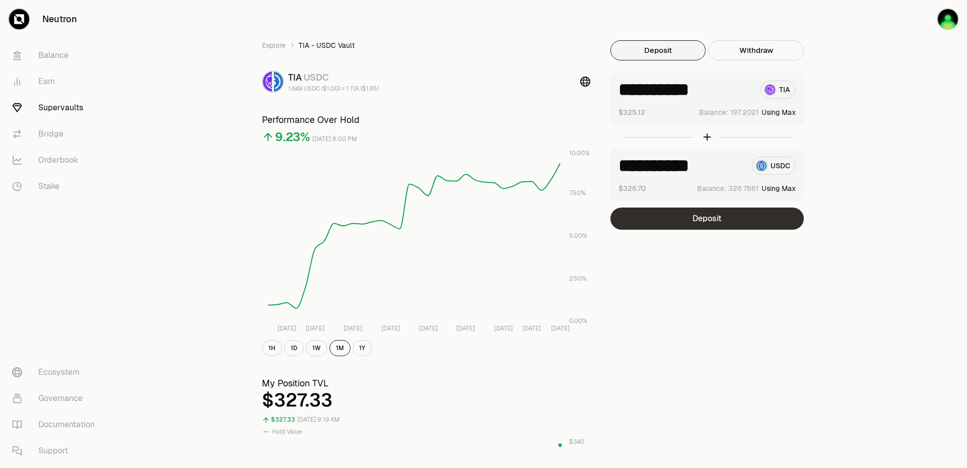
click at [698, 220] on button "Deposit" at bounding box center [706, 218] width 193 height 22
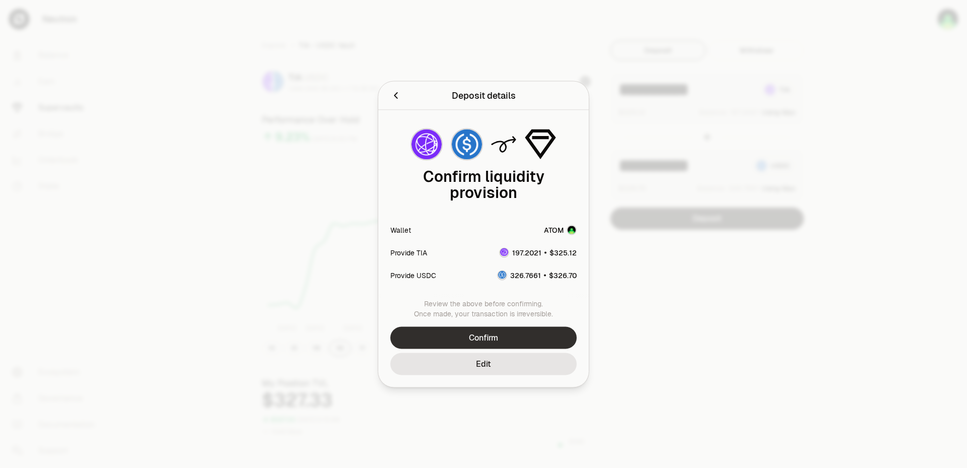
click at [537, 337] on button "Confirm" at bounding box center [483, 337] width 186 height 22
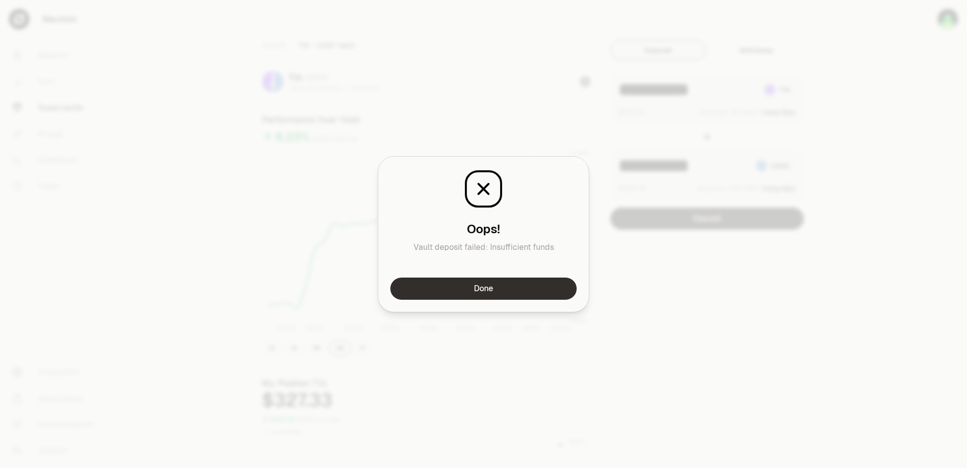
click at [464, 292] on button "Done" at bounding box center [483, 288] width 186 height 22
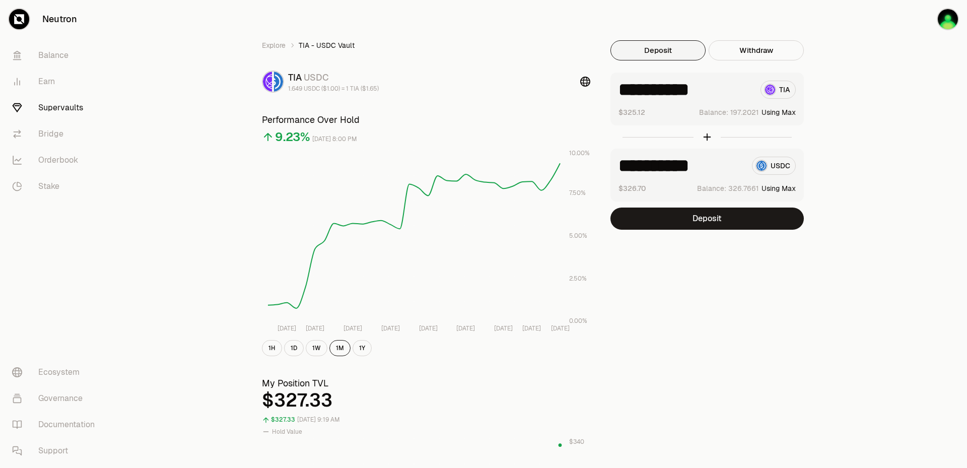
click at [729, 91] on input "**********" at bounding box center [685, 90] width 134 height 18
type input "*****"
drag, startPoint x: 658, startPoint y: 168, endPoint x: 780, endPoint y: 168, distance: 122.3
click at [780, 168] on div "**********" at bounding box center [706, 166] width 177 height 18
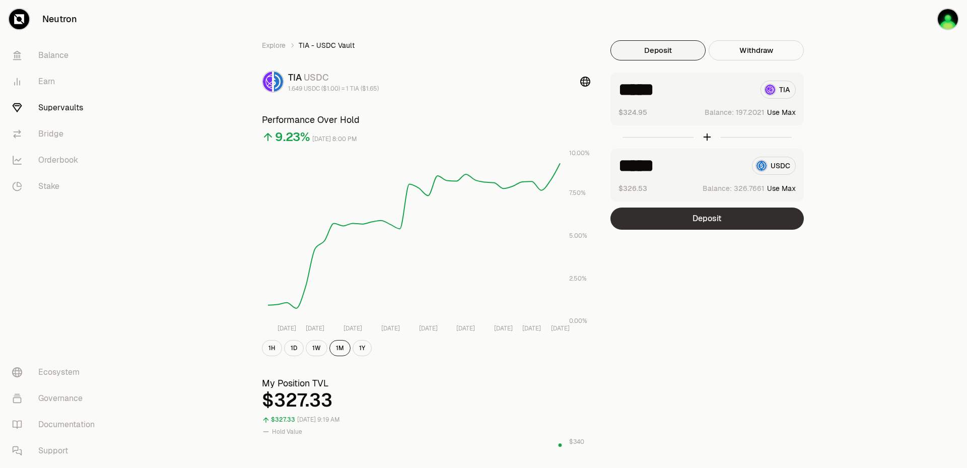
type input "*****"
click at [722, 216] on button "Deposit" at bounding box center [706, 218] width 193 height 22
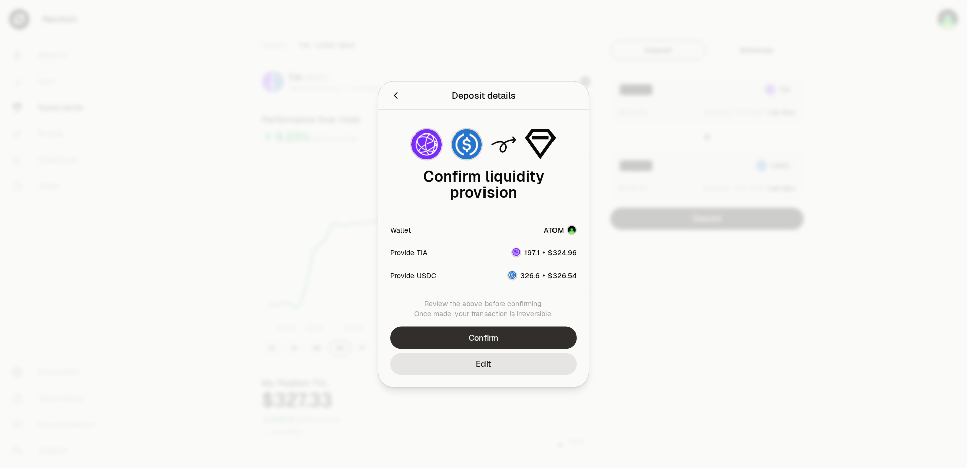
click at [477, 338] on button "Confirm" at bounding box center [483, 337] width 186 height 22
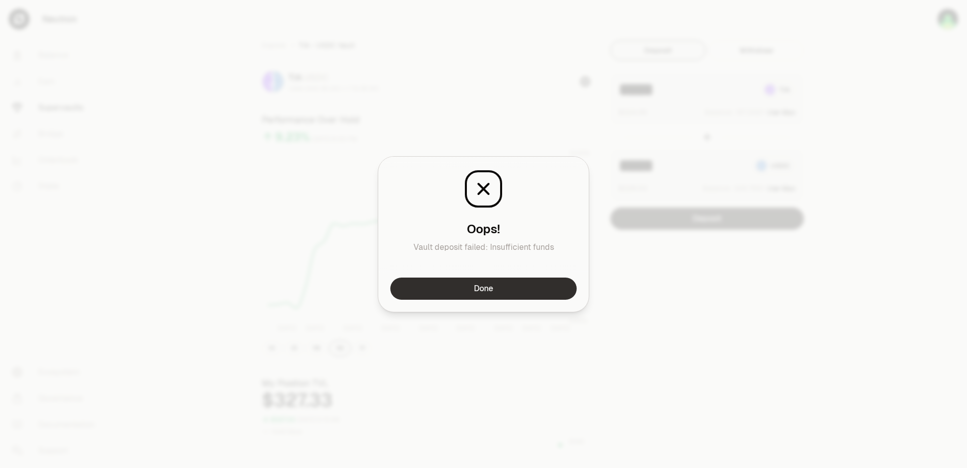
click at [512, 288] on button "Done" at bounding box center [483, 288] width 186 height 22
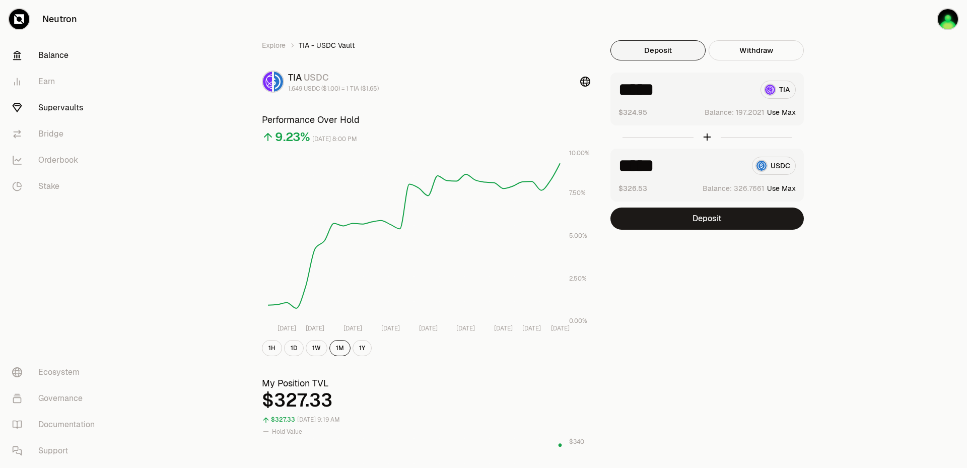
click at [47, 53] on link "Balance" at bounding box center [56, 55] width 105 height 26
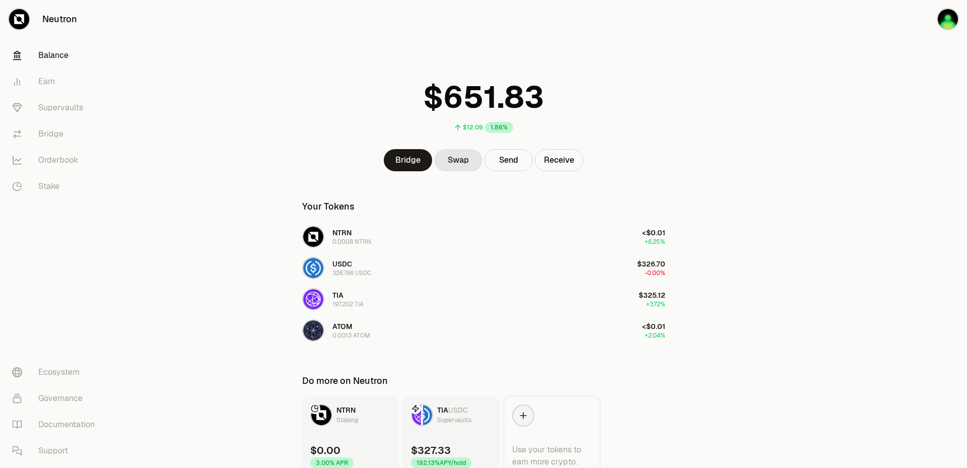
scroll to position [49, 0]
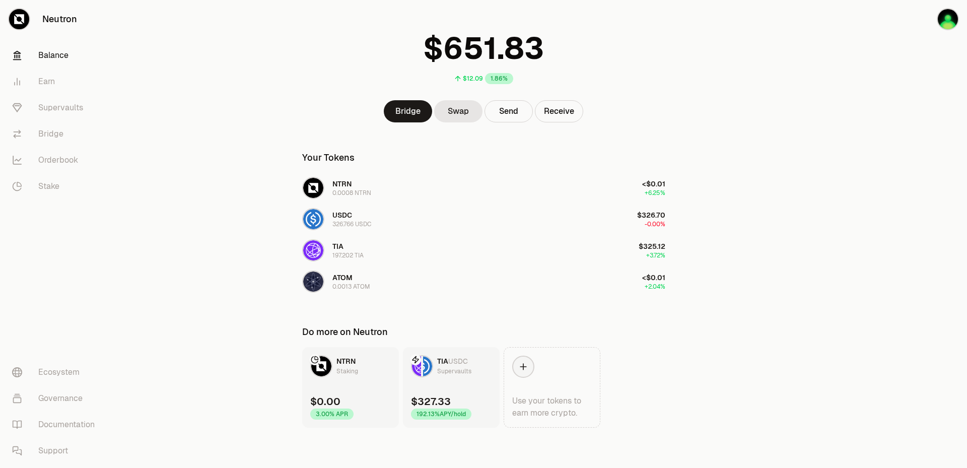
click at [464, 369] on div "Supervaults" at bounding box center [454, 371] width 34 height 10
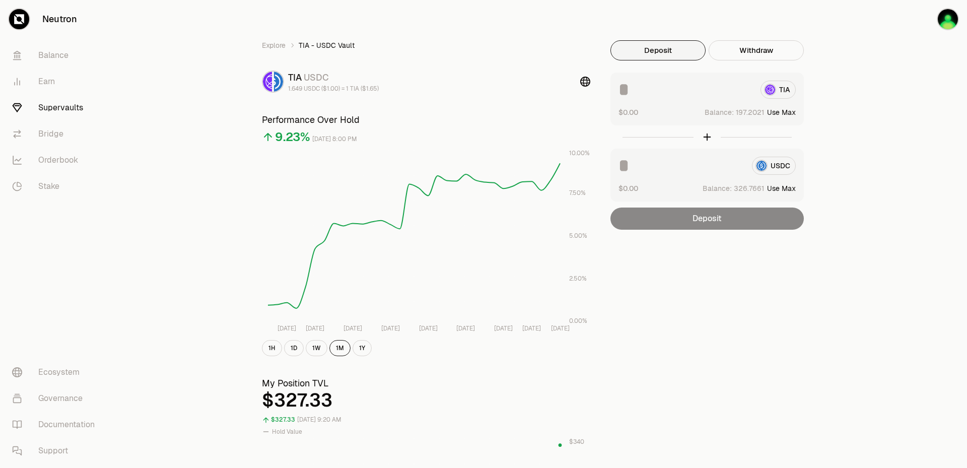
click at [772, 110] on button "Use Max" at bounding box center [781, 112] width 29 height 10
type input "**********"
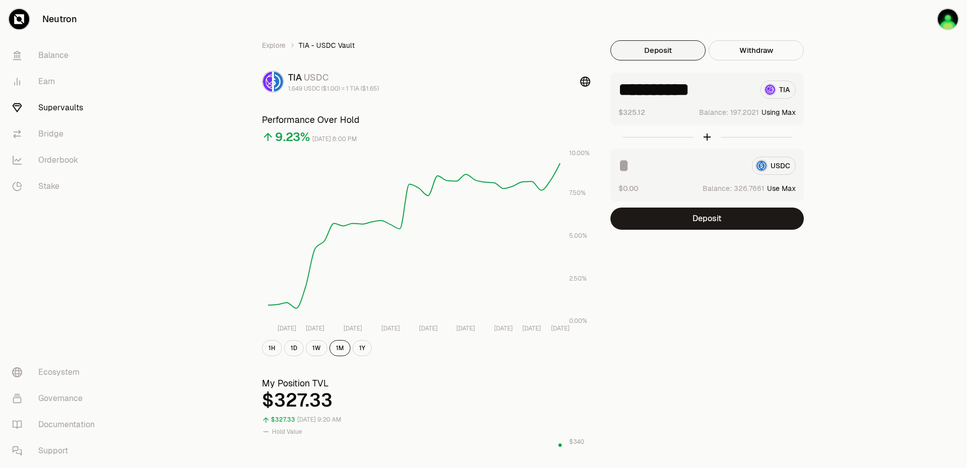
click at [786, 183] on button "Use Max" at bounding box center [781, 188] width 29 height 10
type input "**********"
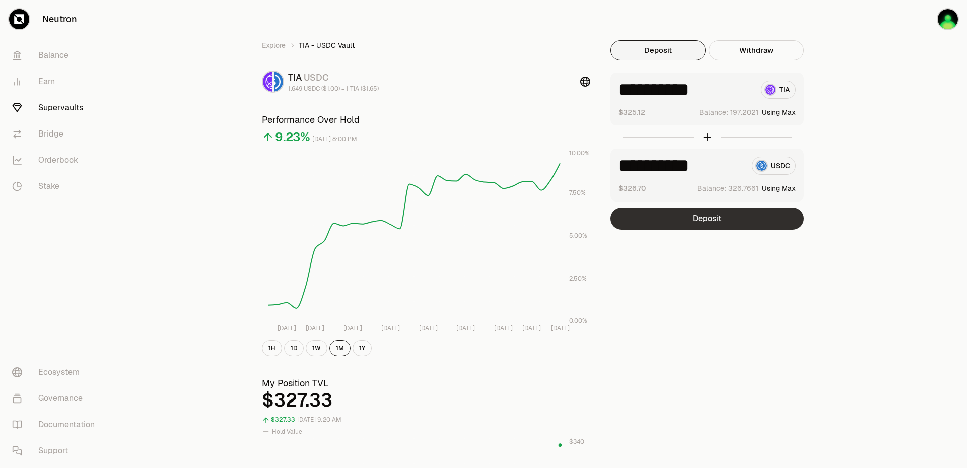
click at [710, 226] on button "Deposit" at bounding box center [706, 218] width 193 height 22
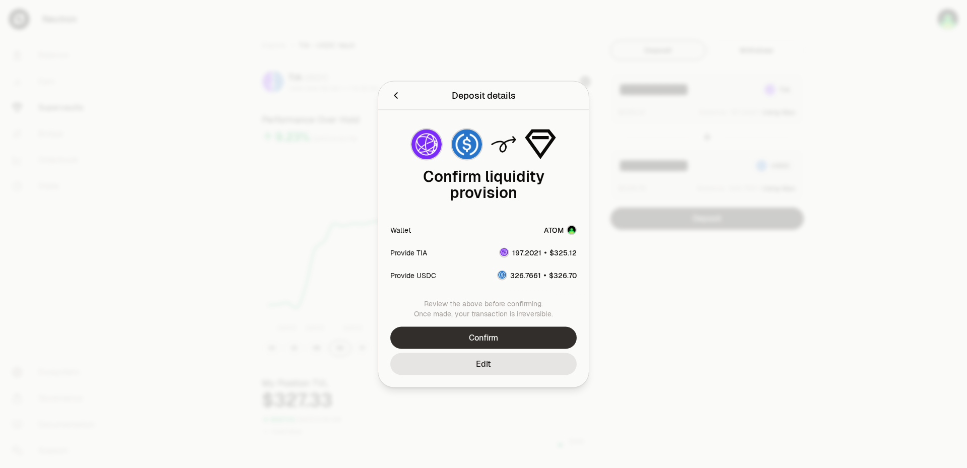
click at [465, 341] on button "Confirm" at bounding box center [483, 337] width 186 height 22
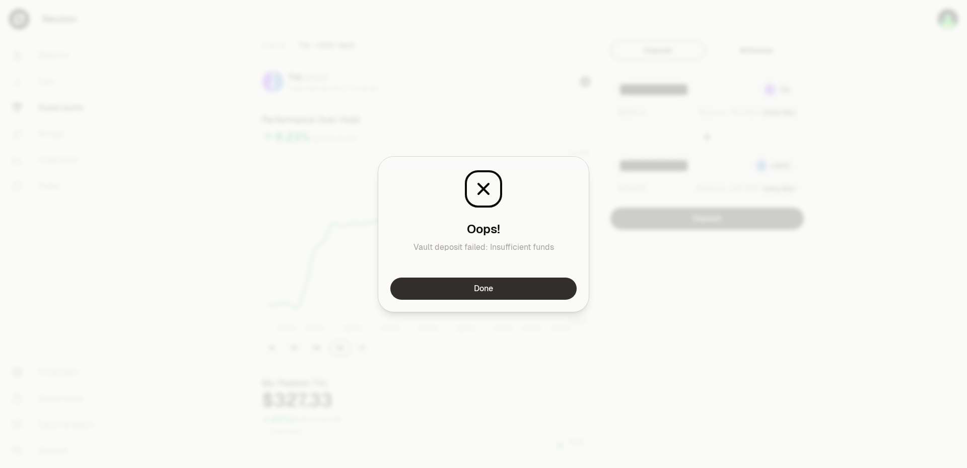
click at [499, 284] on button "Done" at bounding box center [483, 288] width 186 height 22
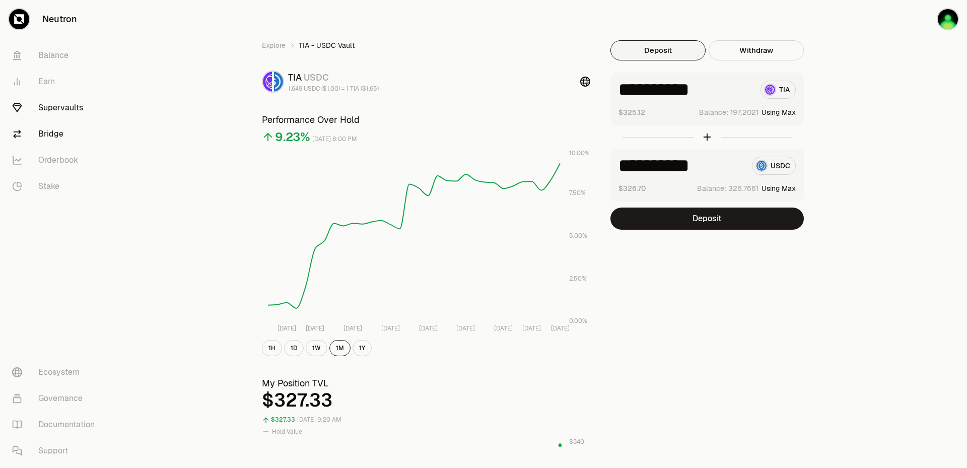
click at [49, 134] on link "Bridge" at bounding box center [56, 134] width 105 height 26
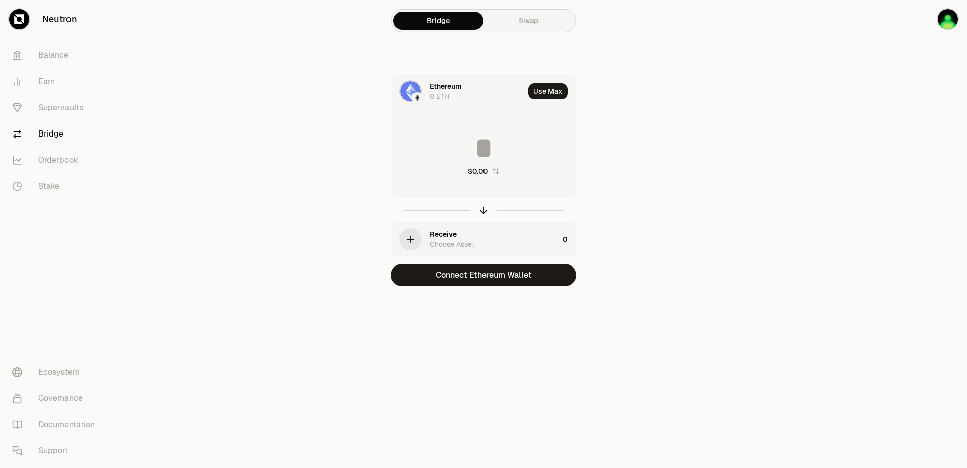
click at [536, 22] on link "Swap" at bounding box center [528, 21] width 90 height 18
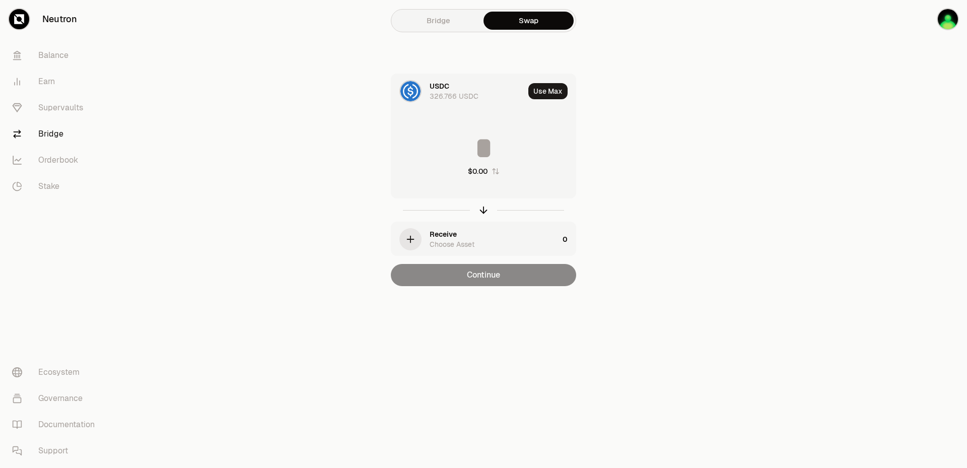
click at [446, 95] on div "326.766 USDC" at bounding box center [453, 96] width 49 height 10
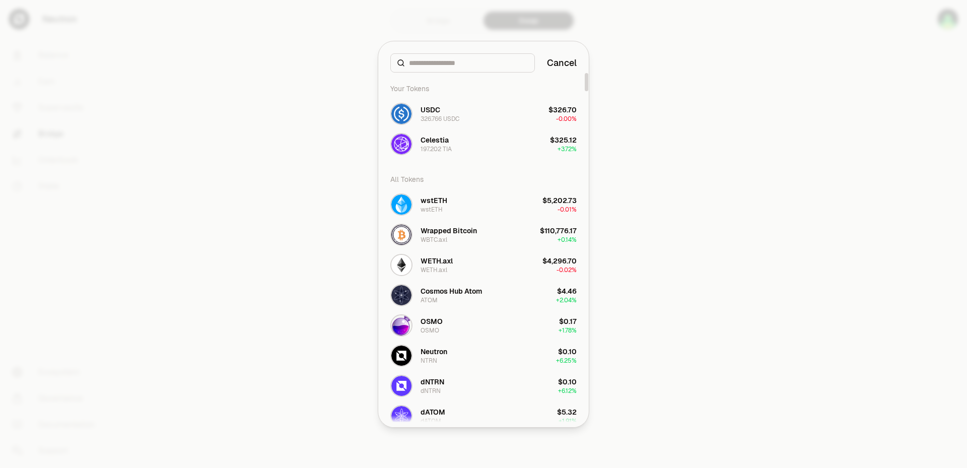
click at [332, 49] on div at bounding box center [483, 234] width 967 height 468
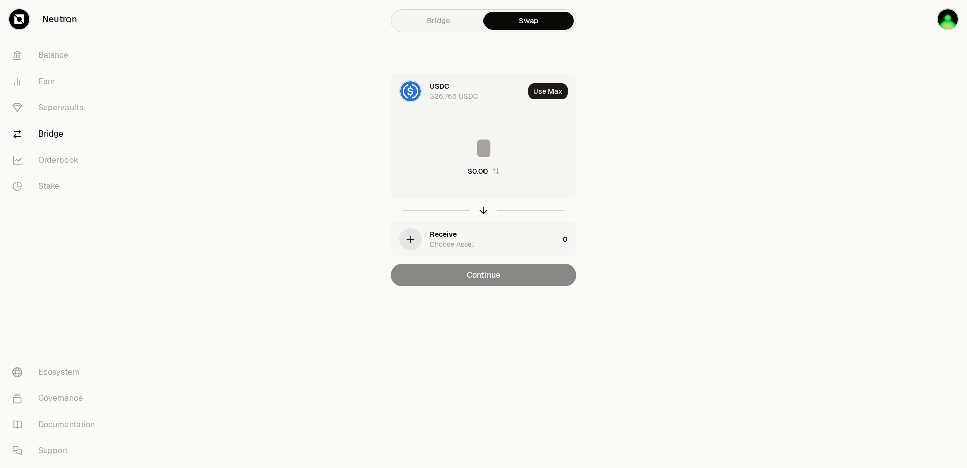
click at [430, 238] on div "Receive" at bounding box center [442, 234] width 27 height 10
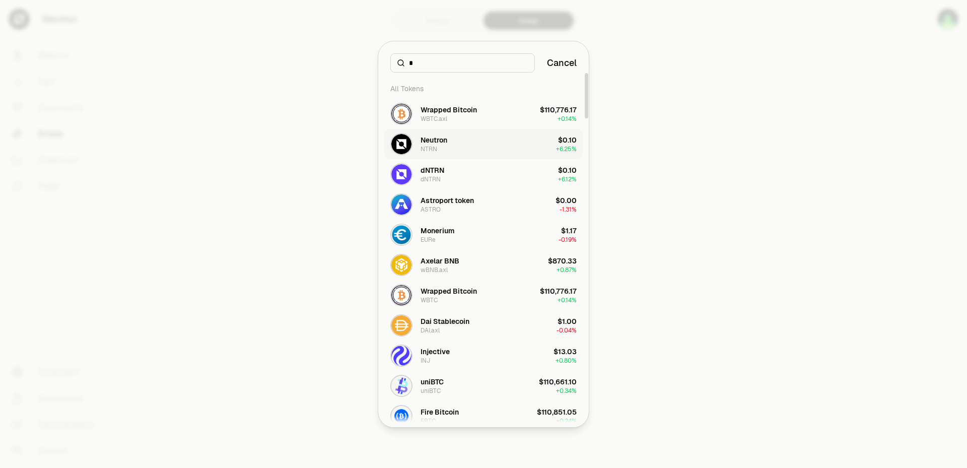
type input "*"
click at [424, 141] on div "Neutron" at bounding box center [433, 140] width 27 height 10
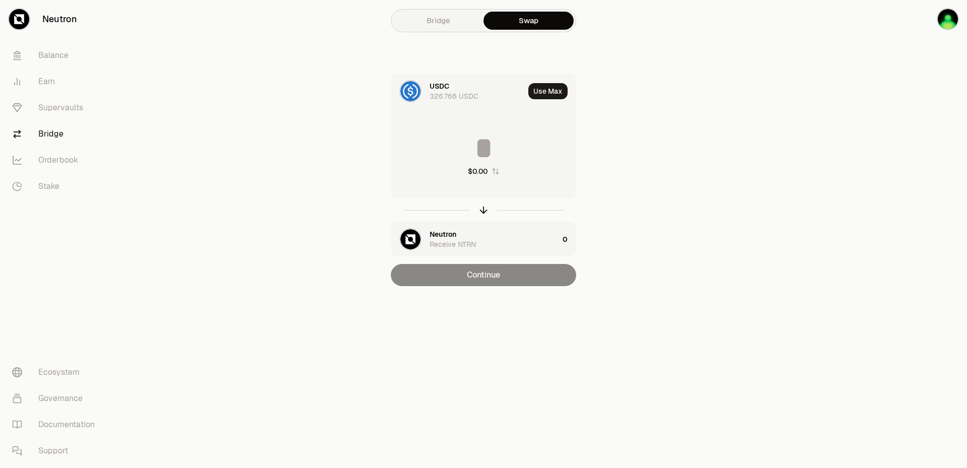
click at [493, 150] on input at bounding box center [483, 148] width 184 height 30
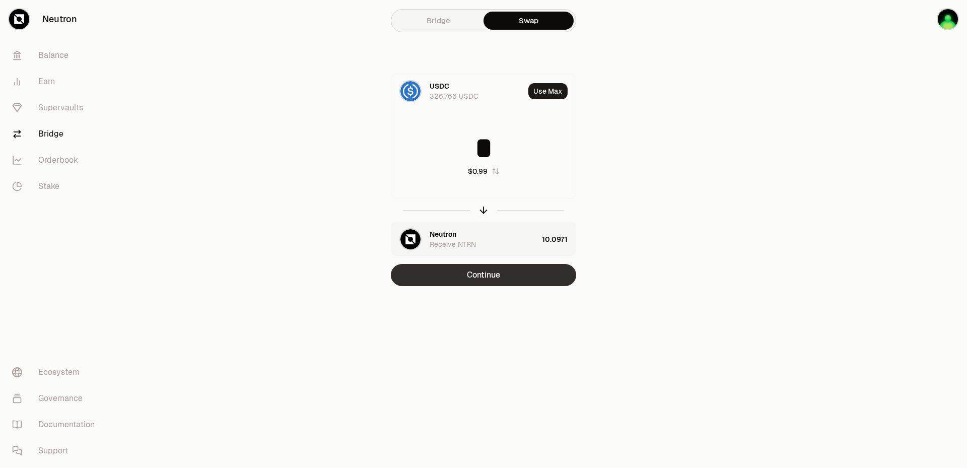
type input "*"
click at [496, 276] on button "Continue" at bounding box center [483, 275] width 185 height 22
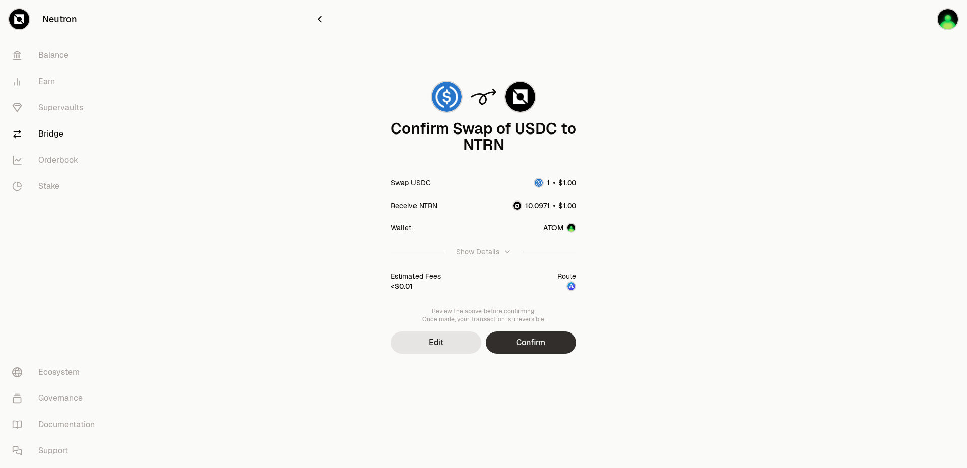
click at [525, 343] on button "Confirm" at bounding box center [530, 342] width 91 height 22
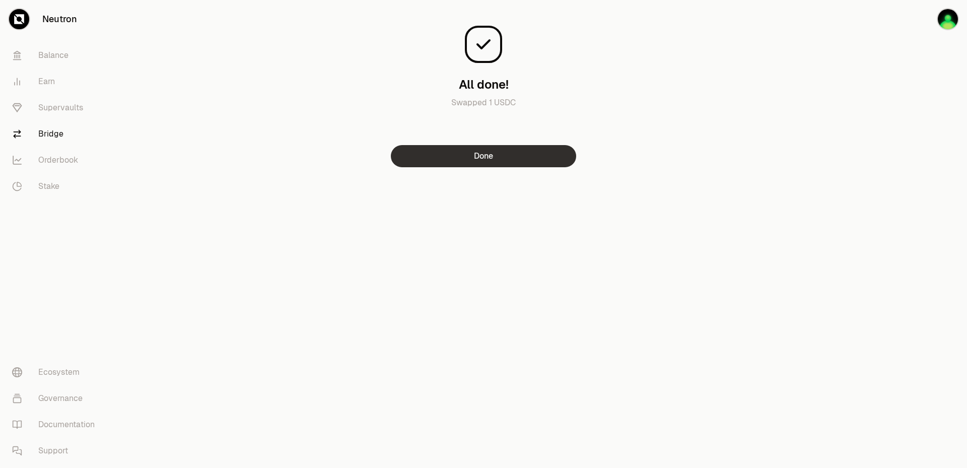
click at [459, 166] on button "Done" at bounding box center [483, 156] width 185 height 22
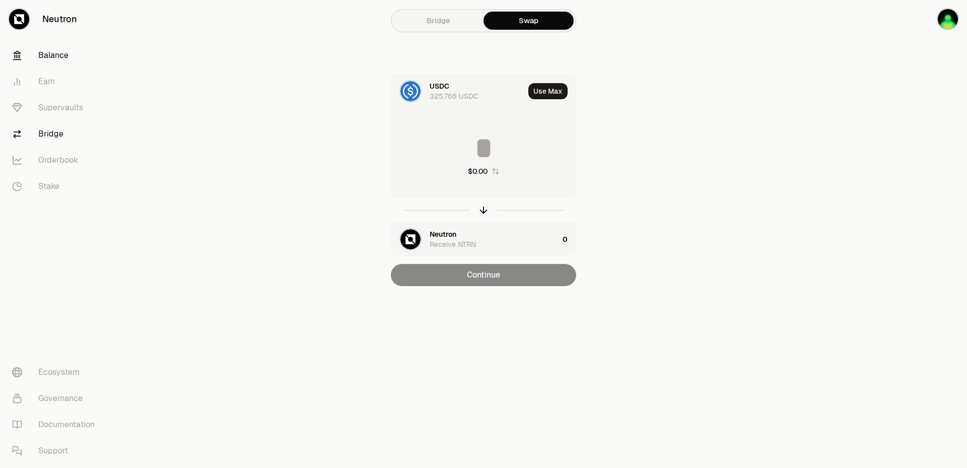
click at [61, 48] on link "Balance" at bounding box center [56, 55] width 105 height 26
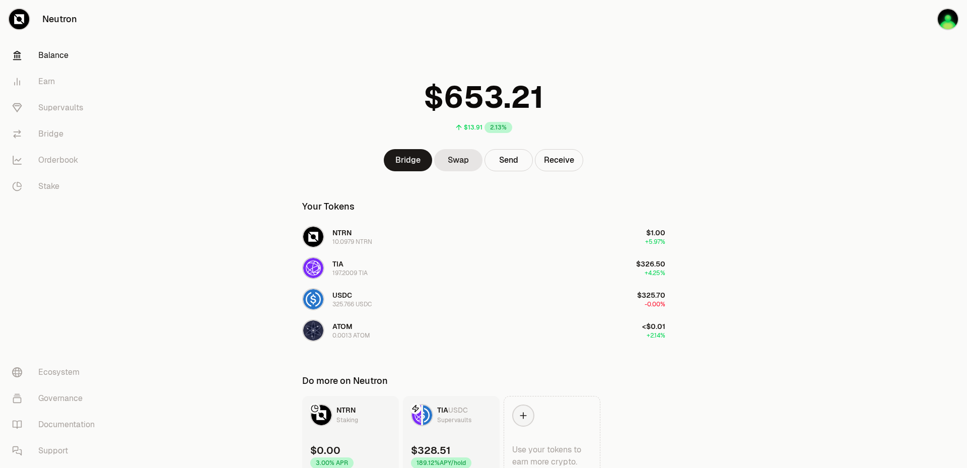
click at [431, 425] on div at bounding box center [422, 415] width 22 height 22
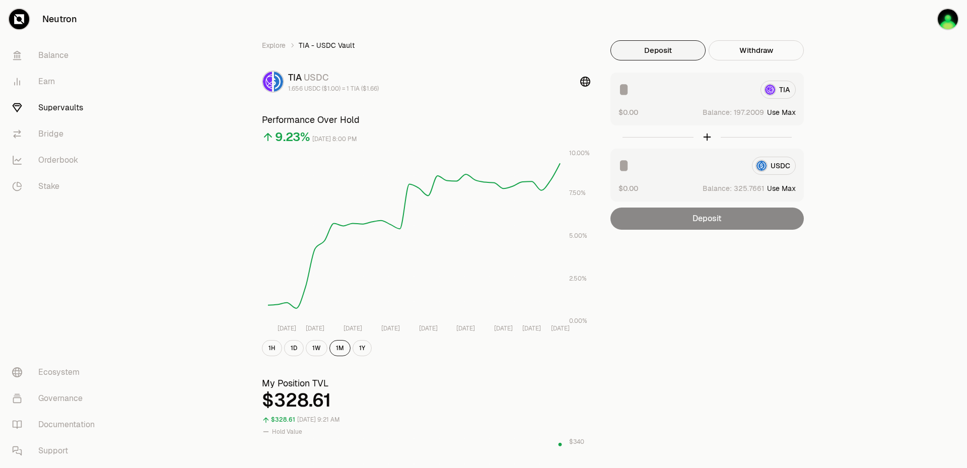
click at [782, 114] on button "Use Max" at bounding box center [781, 112] width 29 height 10
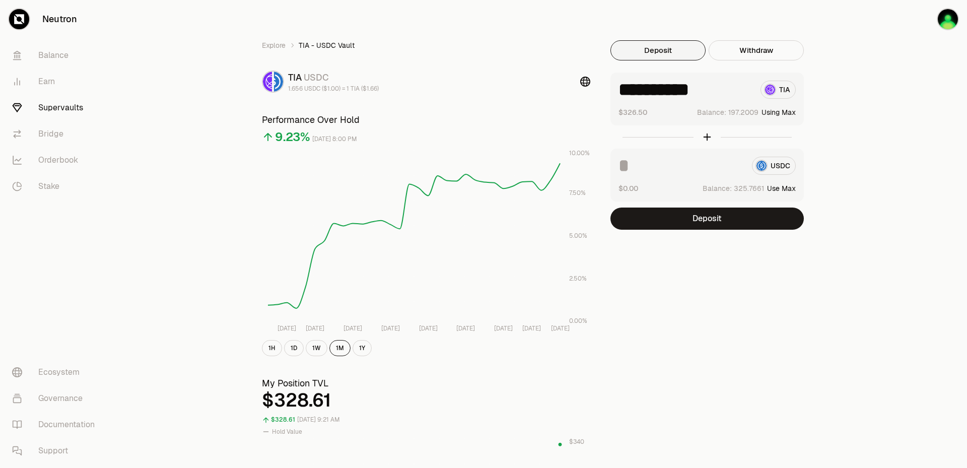
type input "**********"
click at [774, 191] on button "Use Max" at bounding box center [781, 188] width 29 height 10
type input "**********"
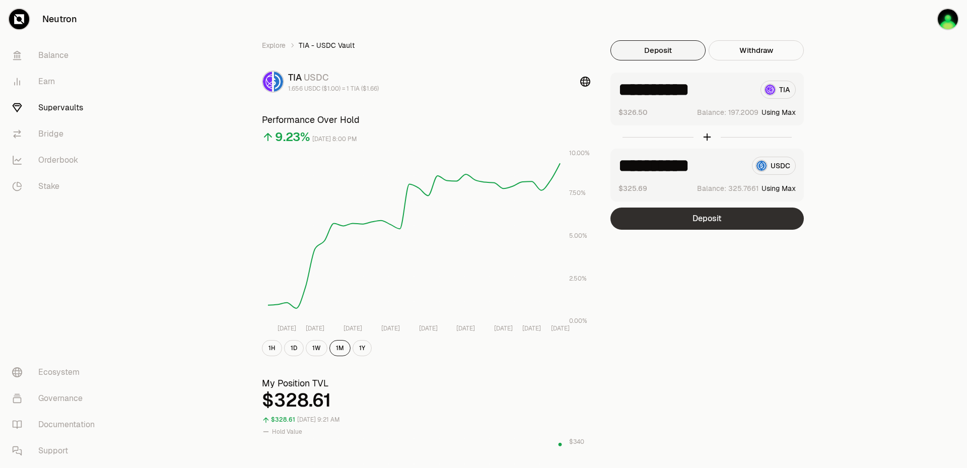
click at [771, 220] on button "Deposit" at bounding box center [706, 218] width 193 height 22
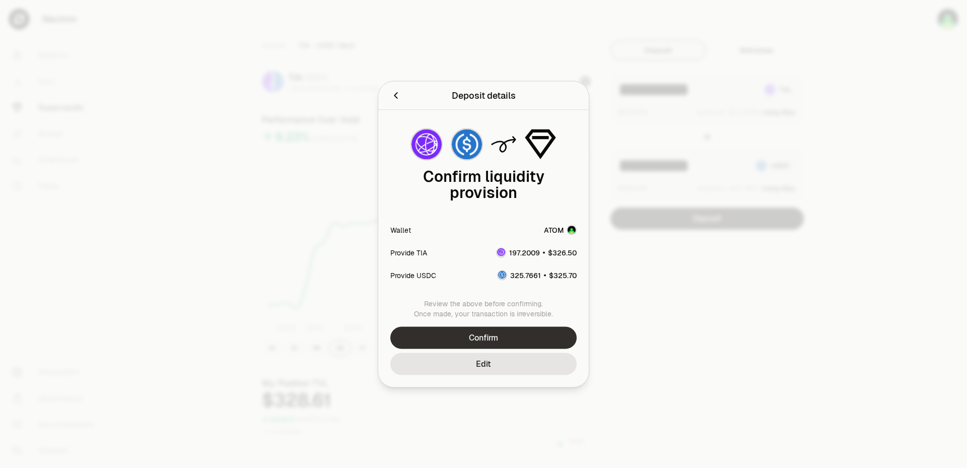
click at [494, 341] on button "Confirm" at bounding box center [483, 337] width 186 height 22
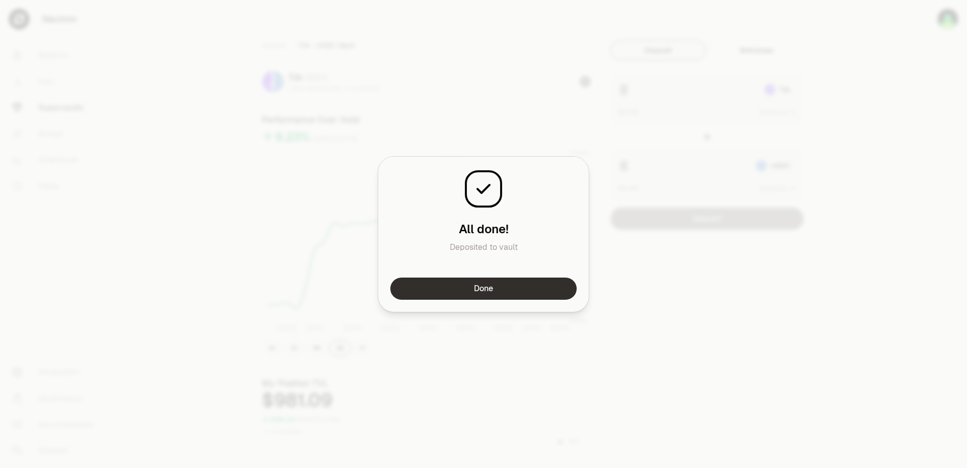
click at [507, 289] on button "Done" at bounding box center [483, 288] width 186 height 22
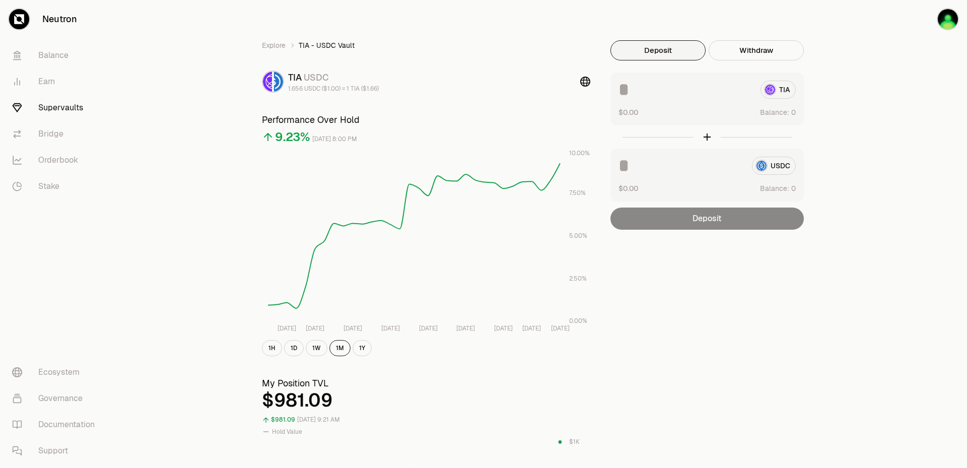
click at [77, 107] on link "Supervaults" at bounding box center [56, 108] width 105 height 26
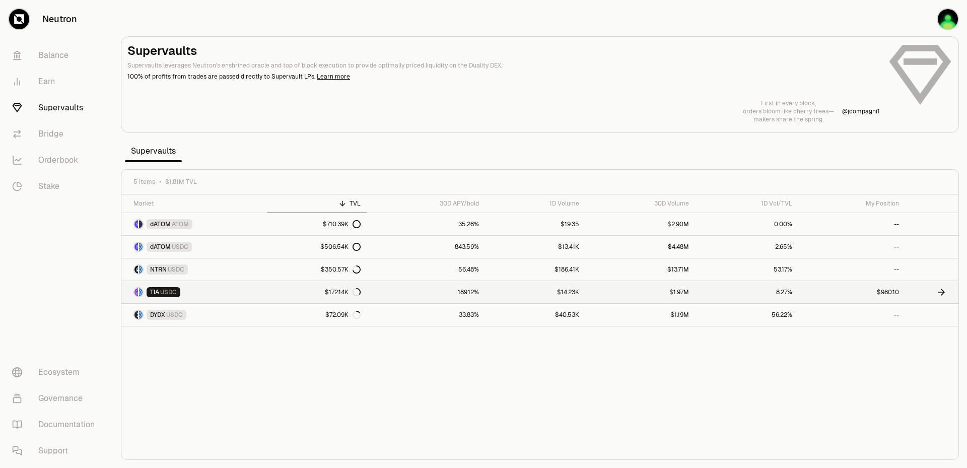
click at [881, 292] on link "$980.10" at bounding box center [851, 292] width 107 height 22
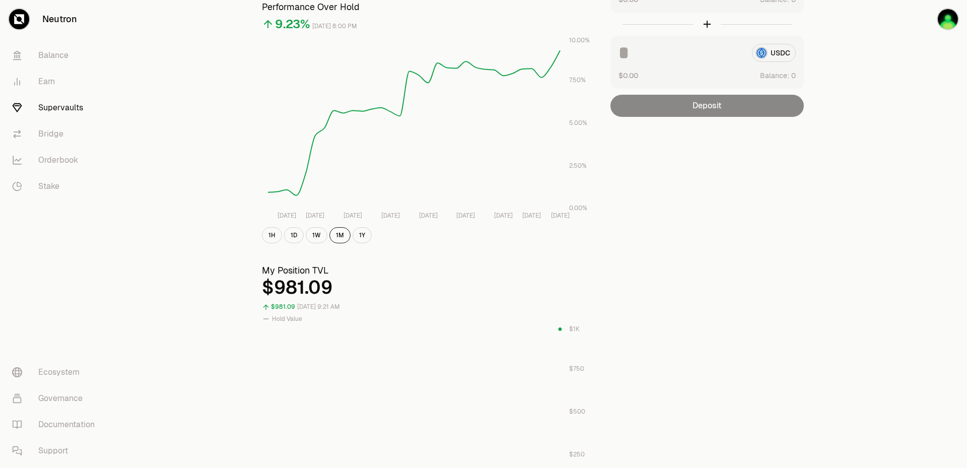
scroll to position [302, 0]
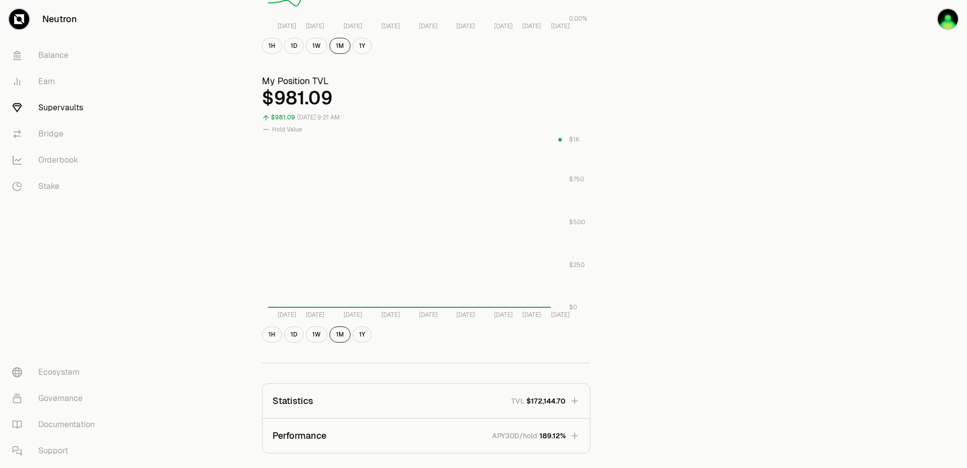
click at [62, 113] on link "Supervaults" at bounding box center [56, 108] width 105 height 26
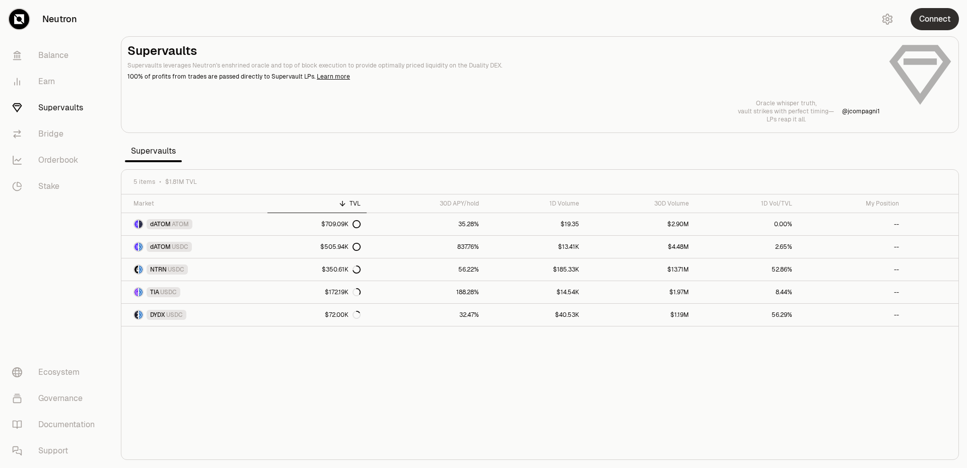
click at [934, 22] on button "Connect" at bounding box center [934, 19] width 48 height 22
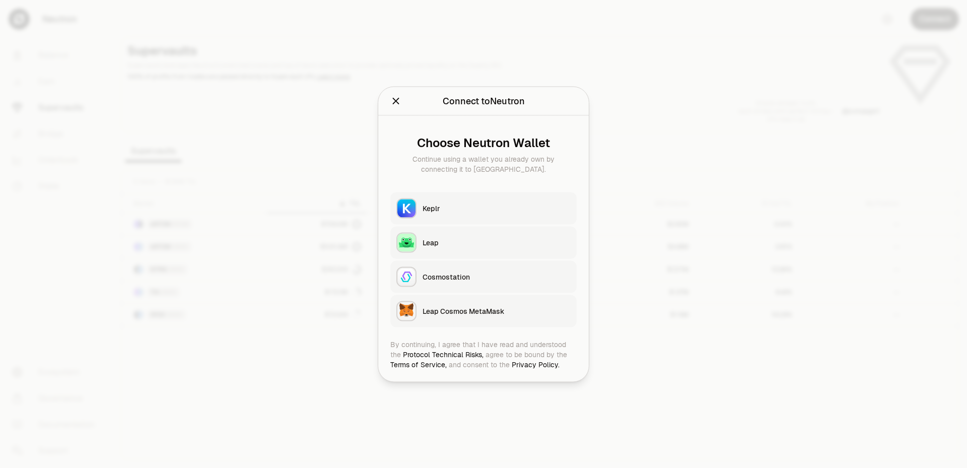
click at [467, 215] on button "Keplr" at bounding box center [483, 208] width 186 height 32
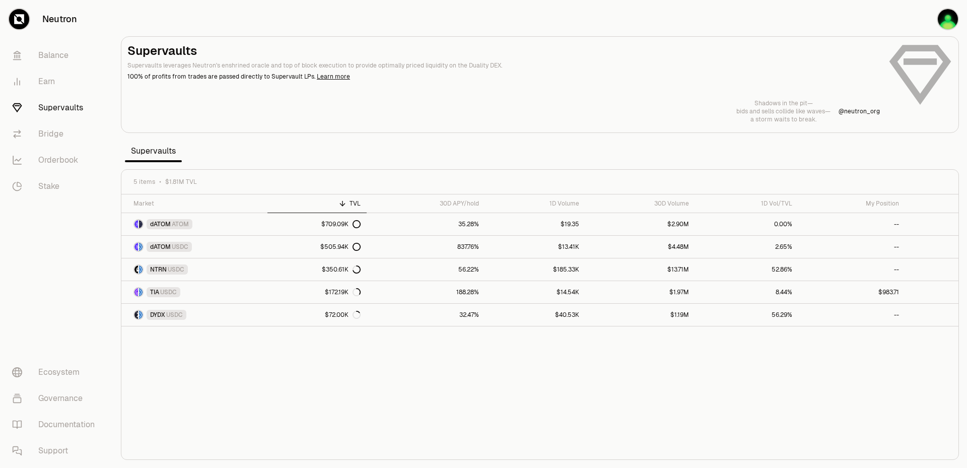
click at [99, 285] on nav "Balance Earn Supervaults Bridge Orderbook Stake Ecosystem Governance Documentat…" at bounding box center [56, 252] width 113 height 429
click at [68, 53] on link "Balance" at bounding box center [56, 55] width 105 height 26
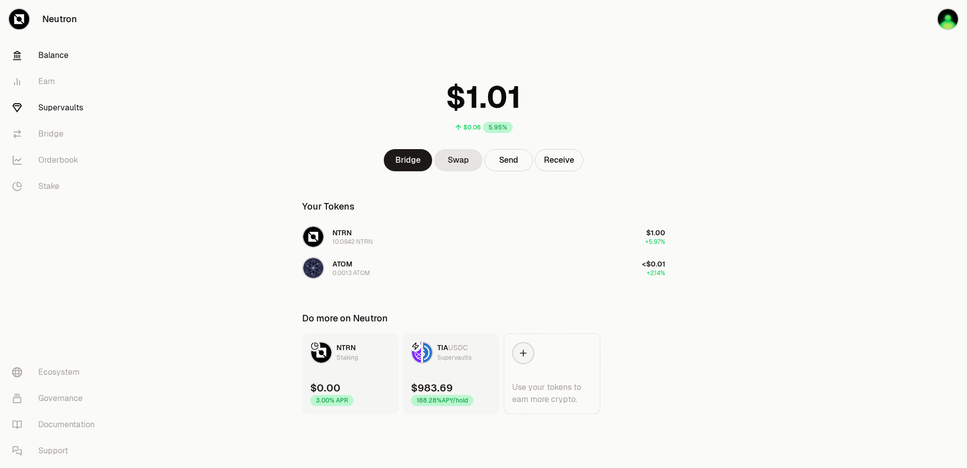
click at [85, 101] on link "Supervaults" at bounding box center [56, 108] width 105 height 26
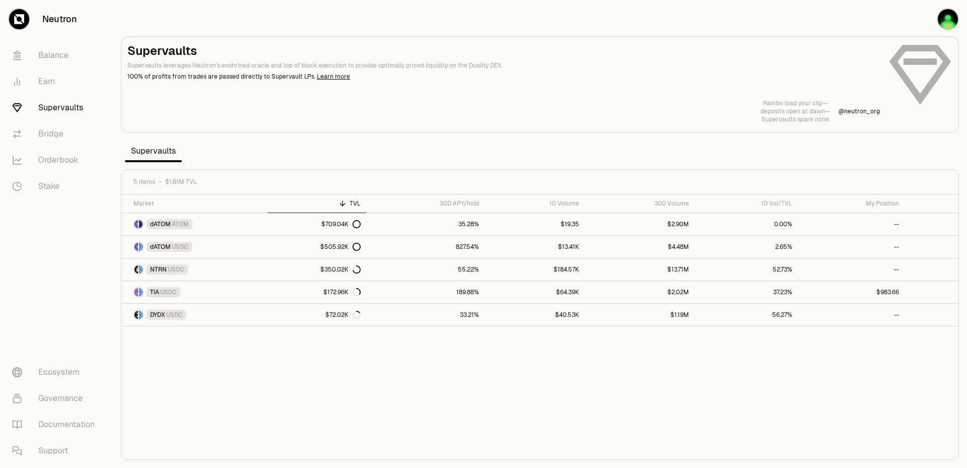
click at [567, 361] on div "Market TVL 30D APY/hold 1D Volume 30D Volume 1D Vol/TVL My Position dATOM ATOM …" at bounding box center [539, 326] width 837 height 265
click at [432, 293] on link "195.18%" at bounding box center [424, 292] width 119 height 22
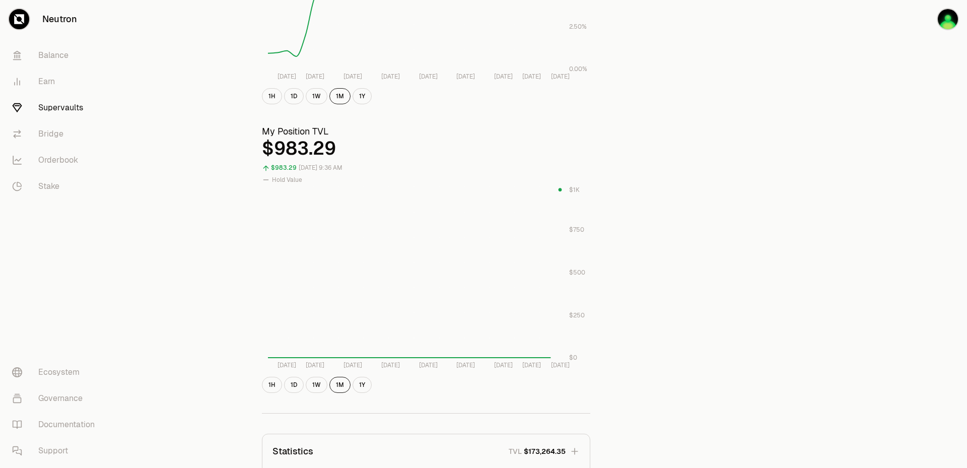
scroll to position [352, 0]
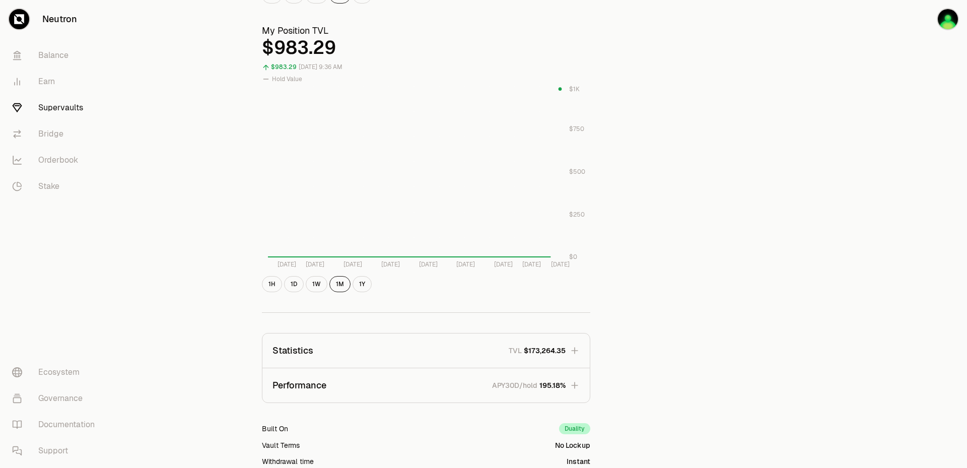
click at [78, 110] on link "Supervaults" at bounding box center [56, 108] width 105 height 26
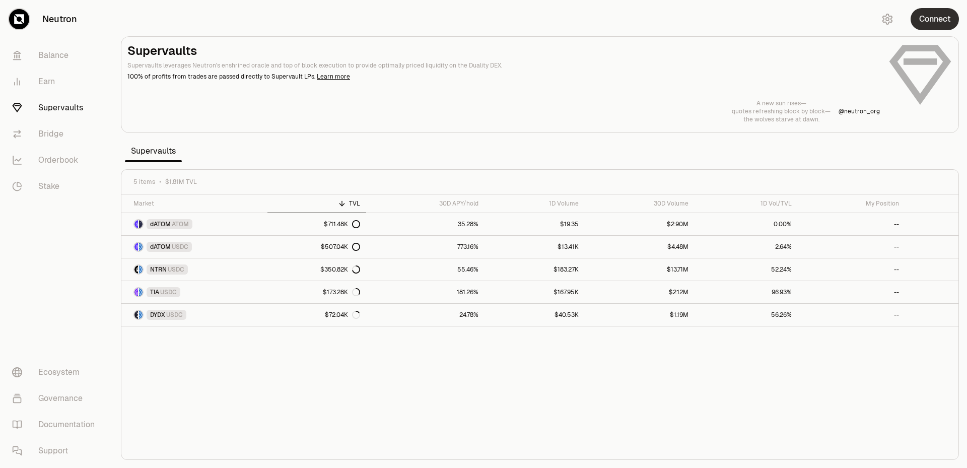
click at [925, 17] on button "Connect" at bounding box center [934, 19] width 48 height 22
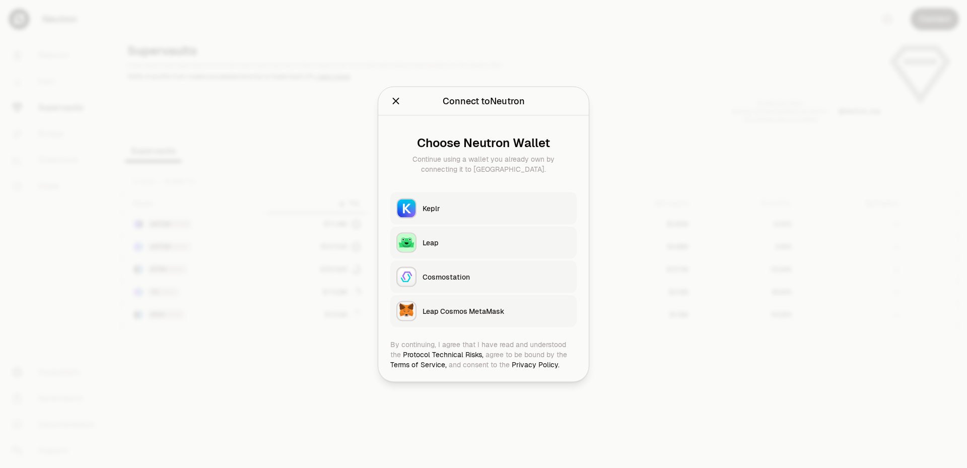
click at [470, 207] on div "Keplr" at bounding box center [496, 208] width 148 height 10
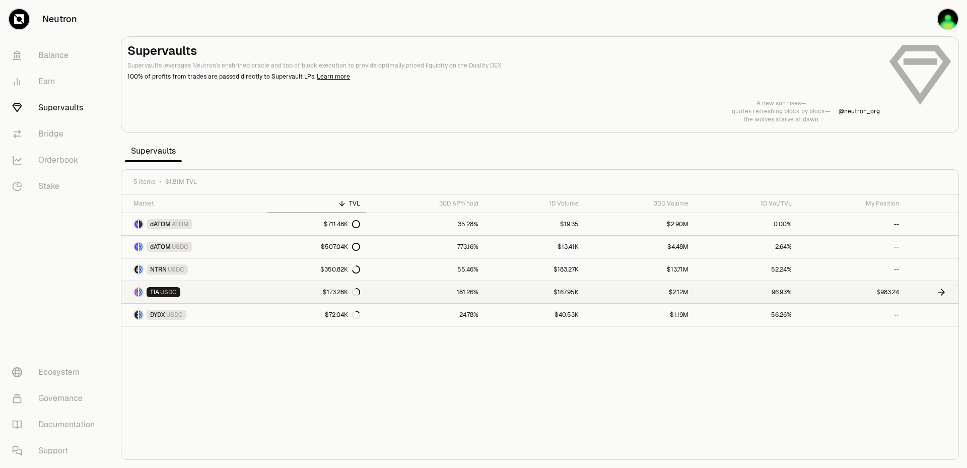
click at [665, 292] on link "$2.12M" at bounding box center [640, 292] width 110 height 22
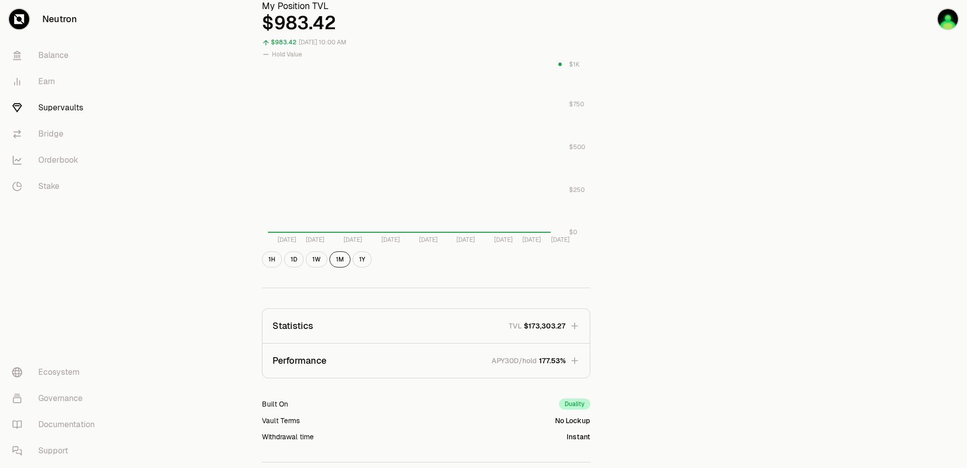
scroll to position [403, 0]
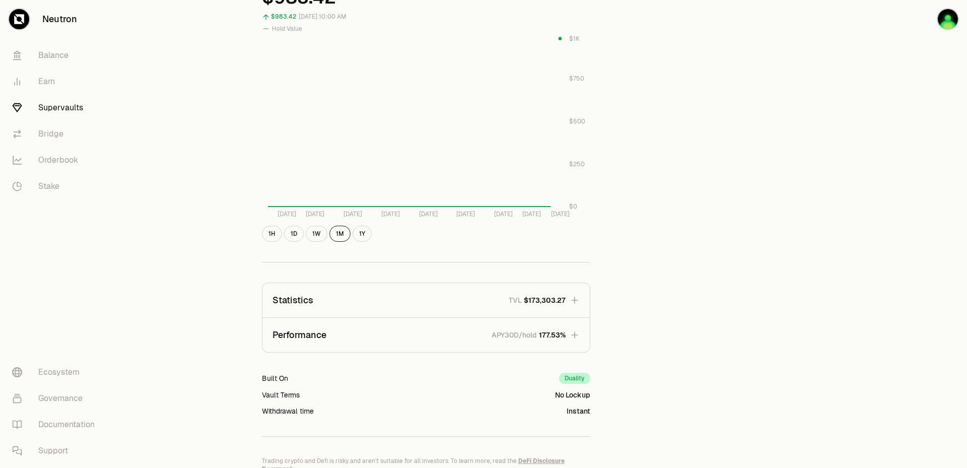
click at [579, 336] on icon "button" at bounding box center [574, 335] width 10 height 10
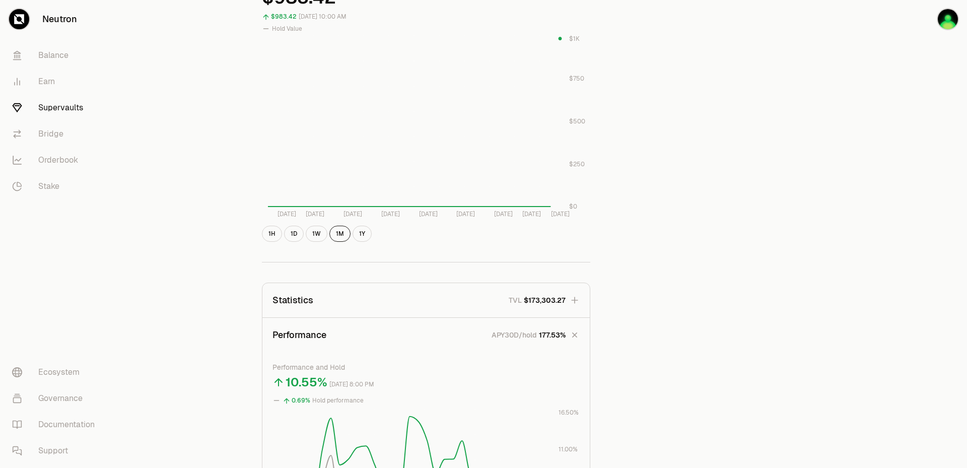
click at [574, 300] on icon "button" at bounding box center [574, 300] width 7 height 7
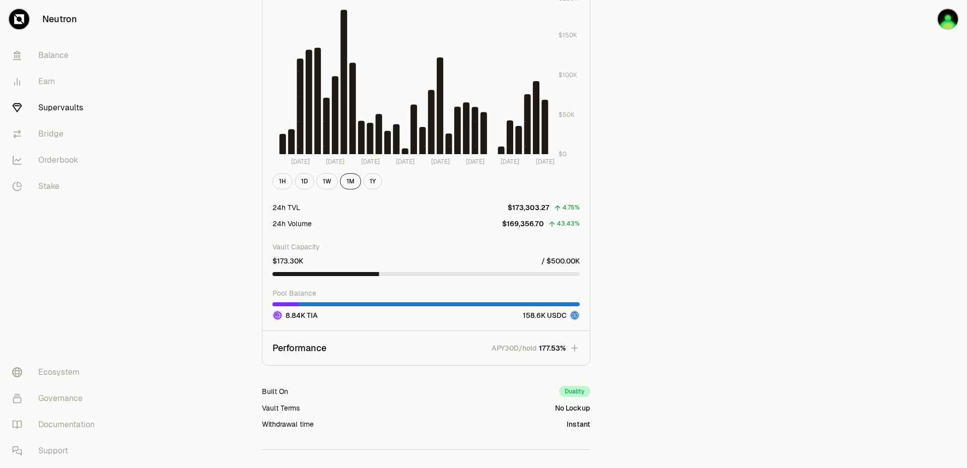
scroll to position [1057, 0]
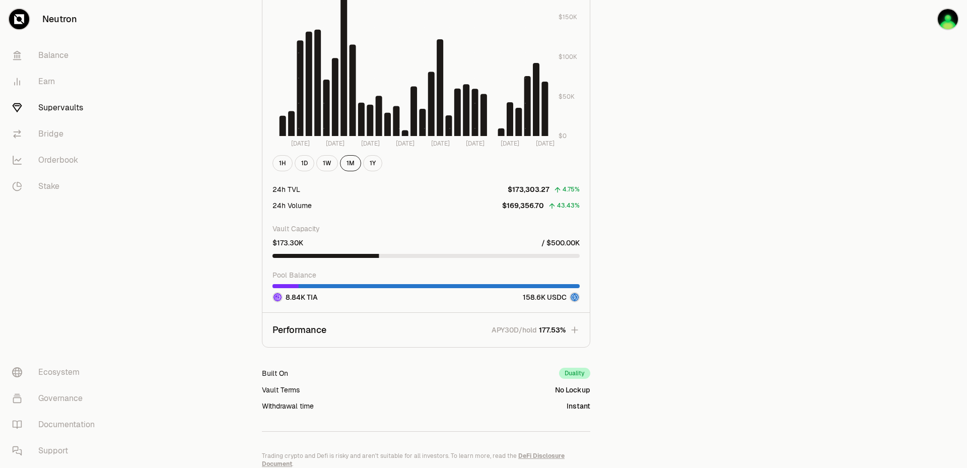
click at [573, 329] on icon "button" at bounding box center [574, 330] width 10 height 10
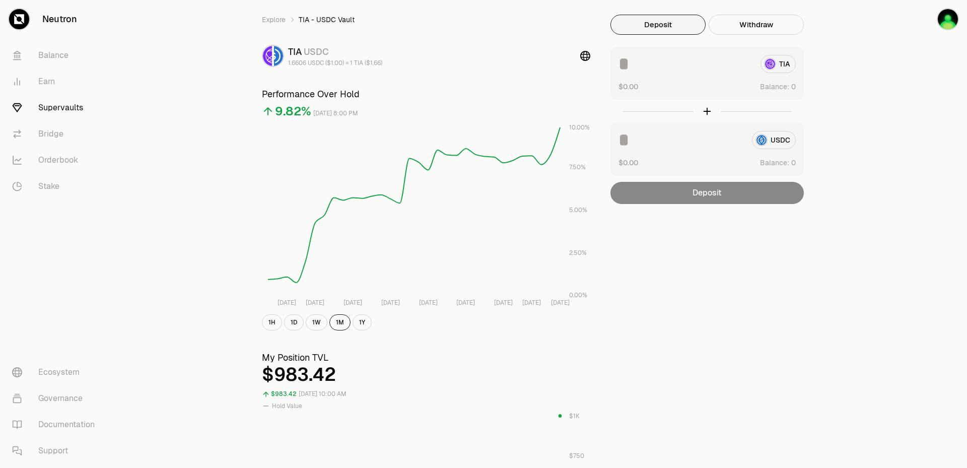
scroll to position [0, 0]
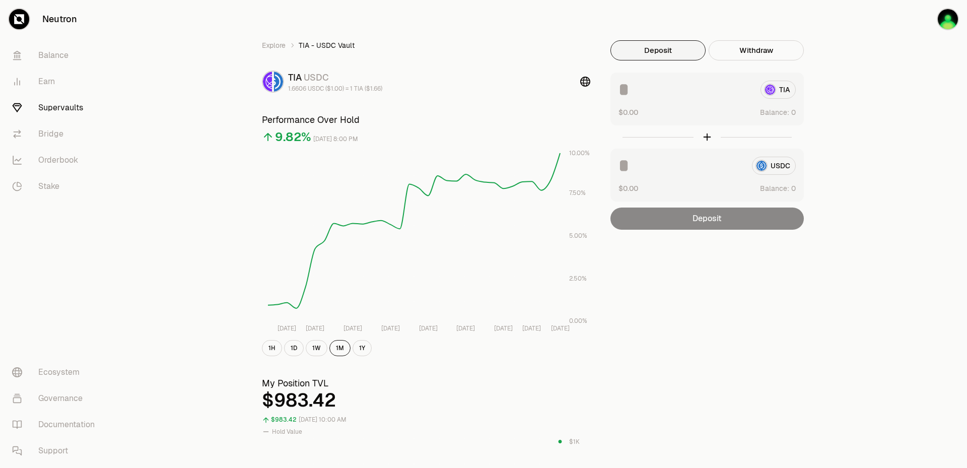
click at [35, 103] on link "Supervaults" at bounding box center [56, 108] width 105 height 26
